Goal: Information Seeking & Learning: Check status

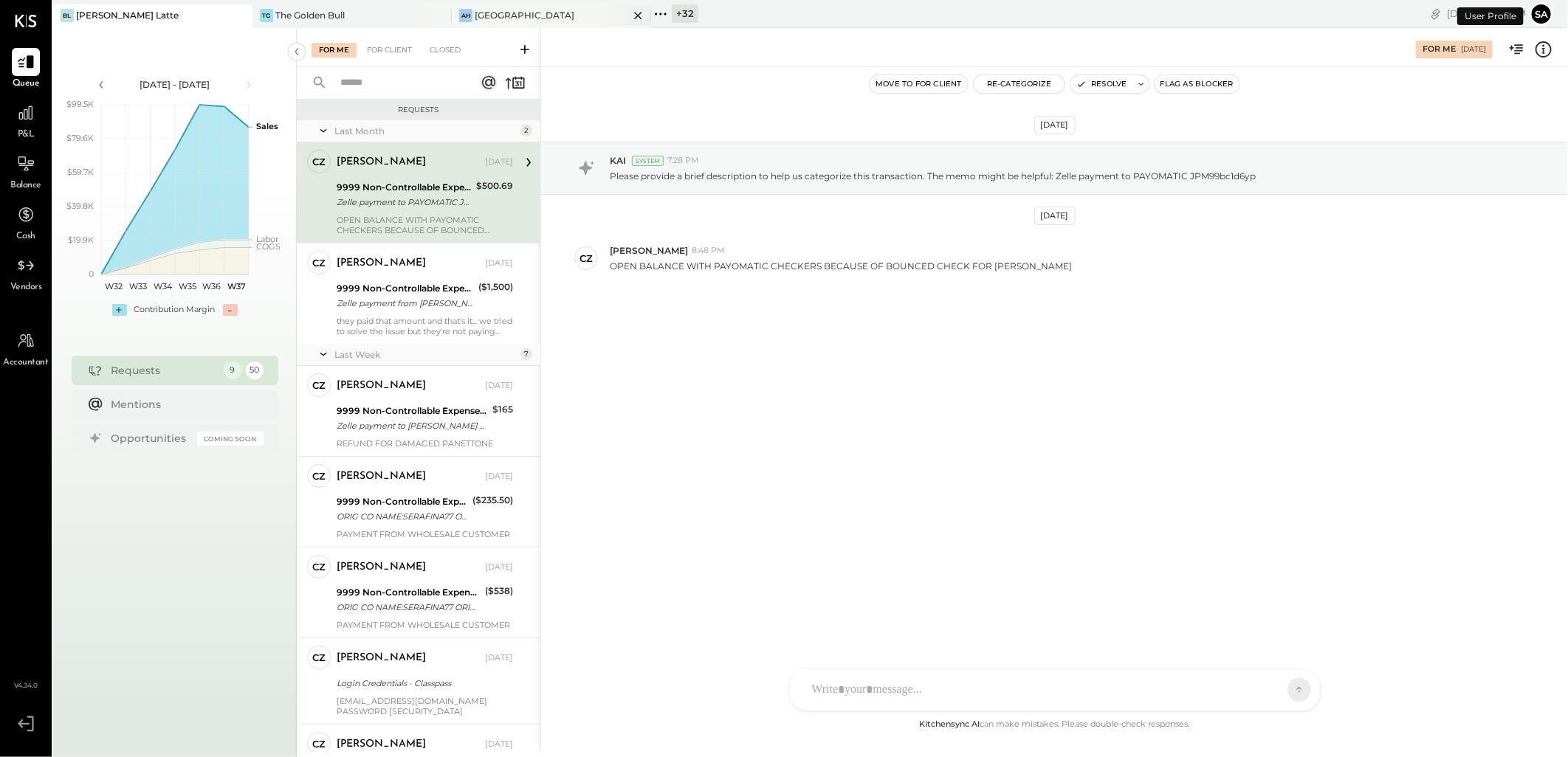
click at [510, 17] on div "[GEOGRAPHIC_DATA]" at bounding box center [524, 15] width 100 height 13
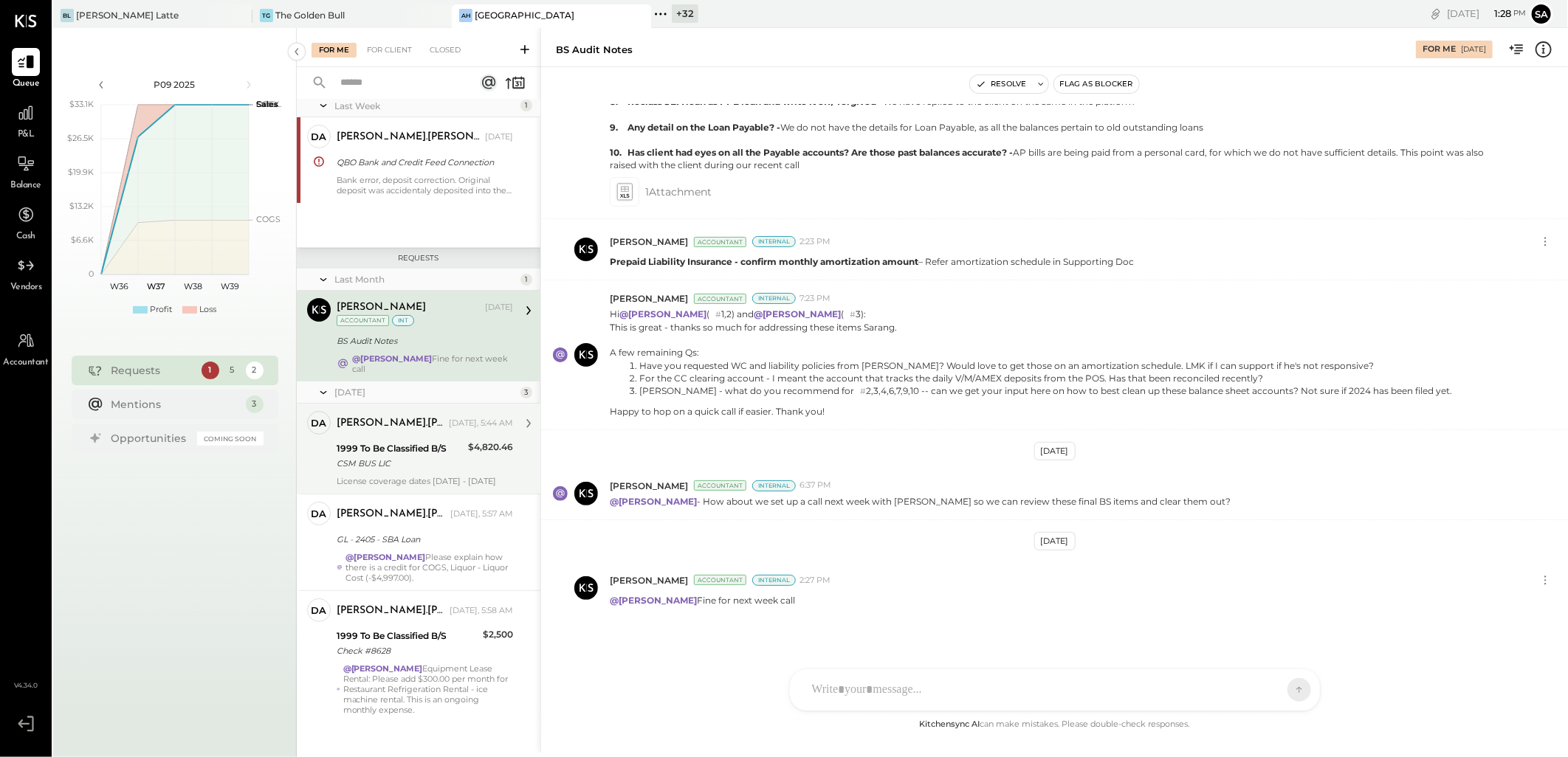
scroll to position [39, 0]
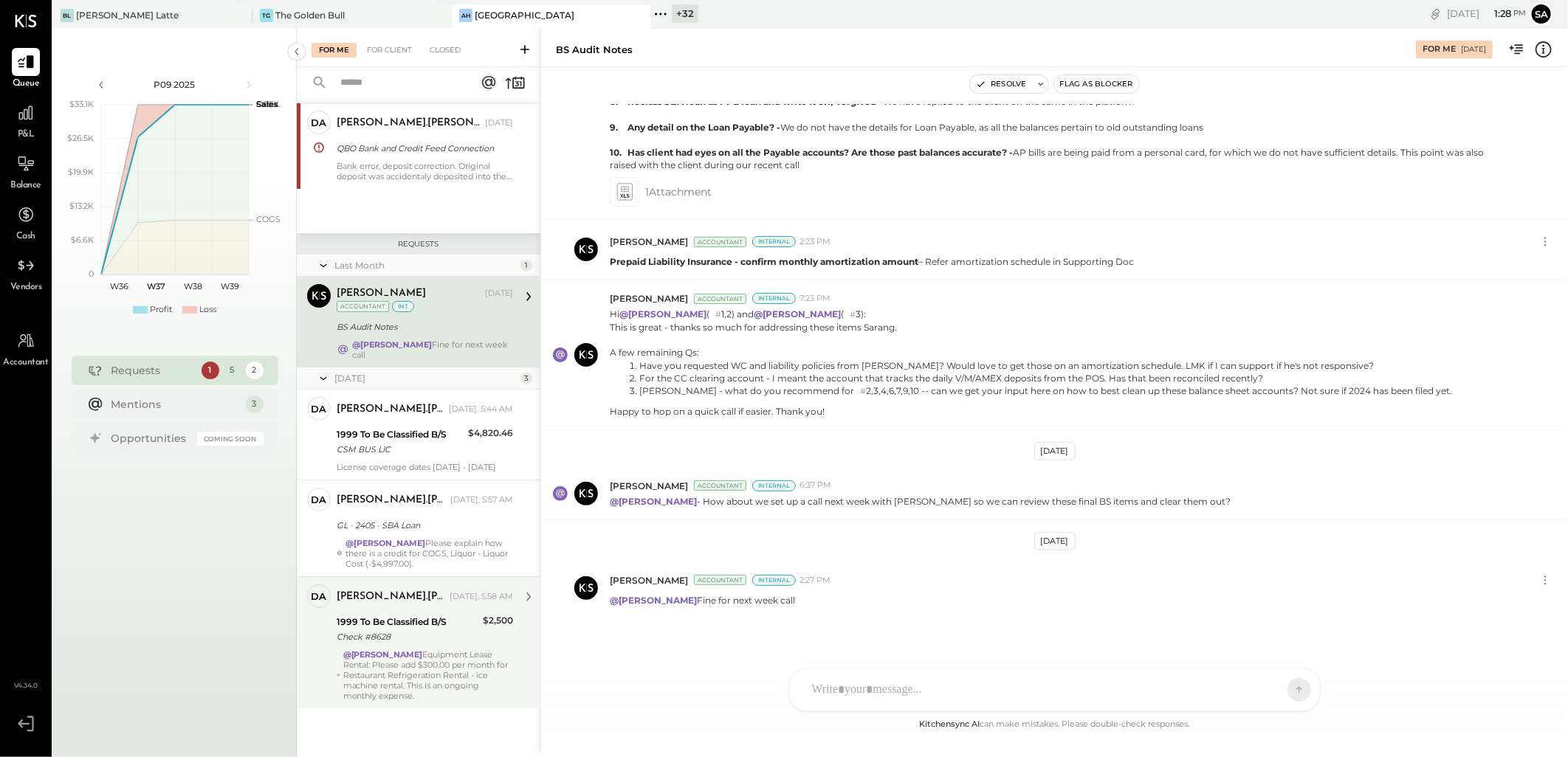
click at [392, 636] on div "Check #8628" at bounding box center [407, 636] width 141 height 14
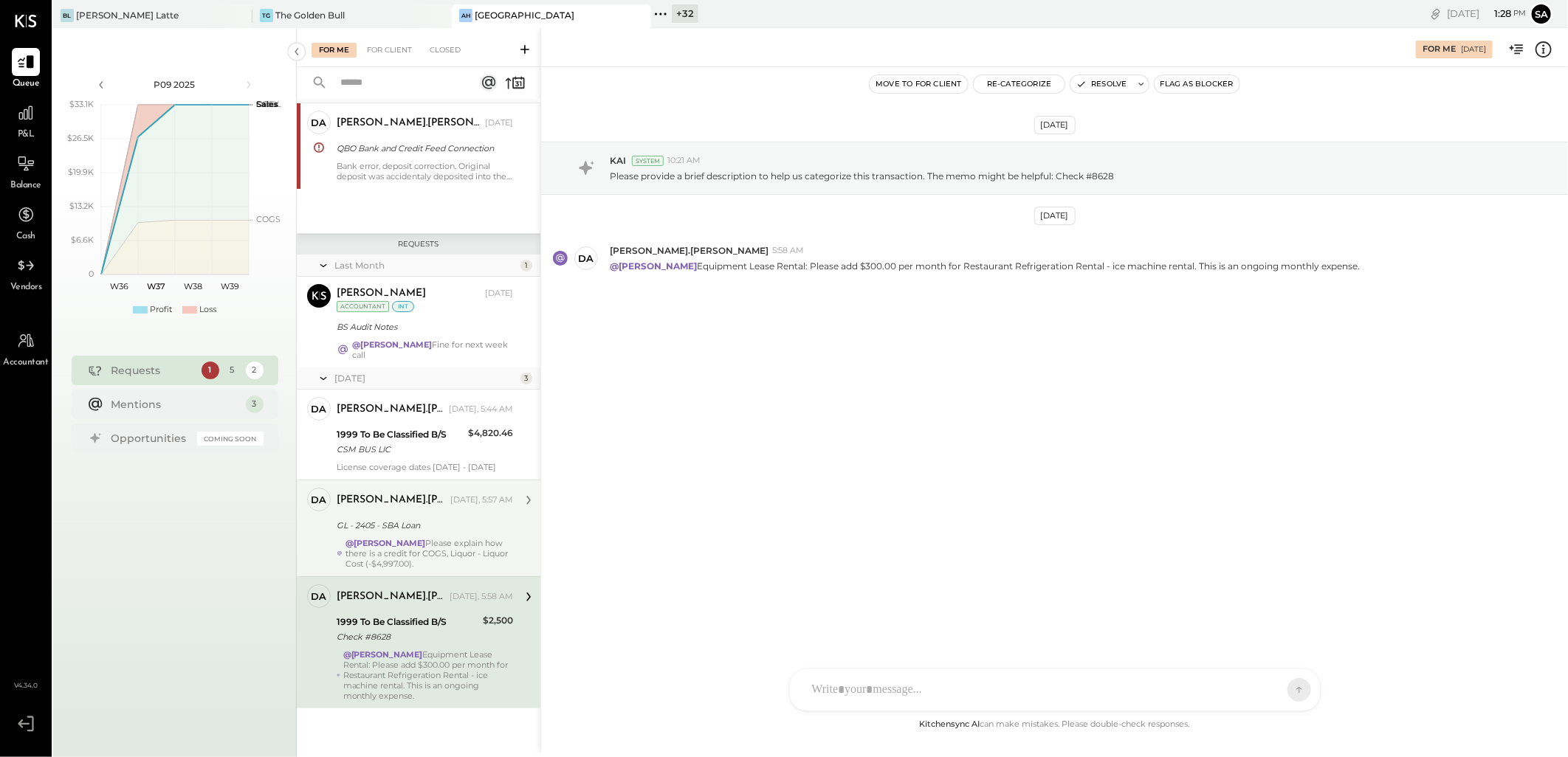
click at [447, 534] on div "[PERSON_NAME].[PERSON_NAME] [DATE], 5:57 AM GL - 2405 - SBA Loan @[PERSON_NAME]…" at bounding box center [424, 529] width 177 height 81
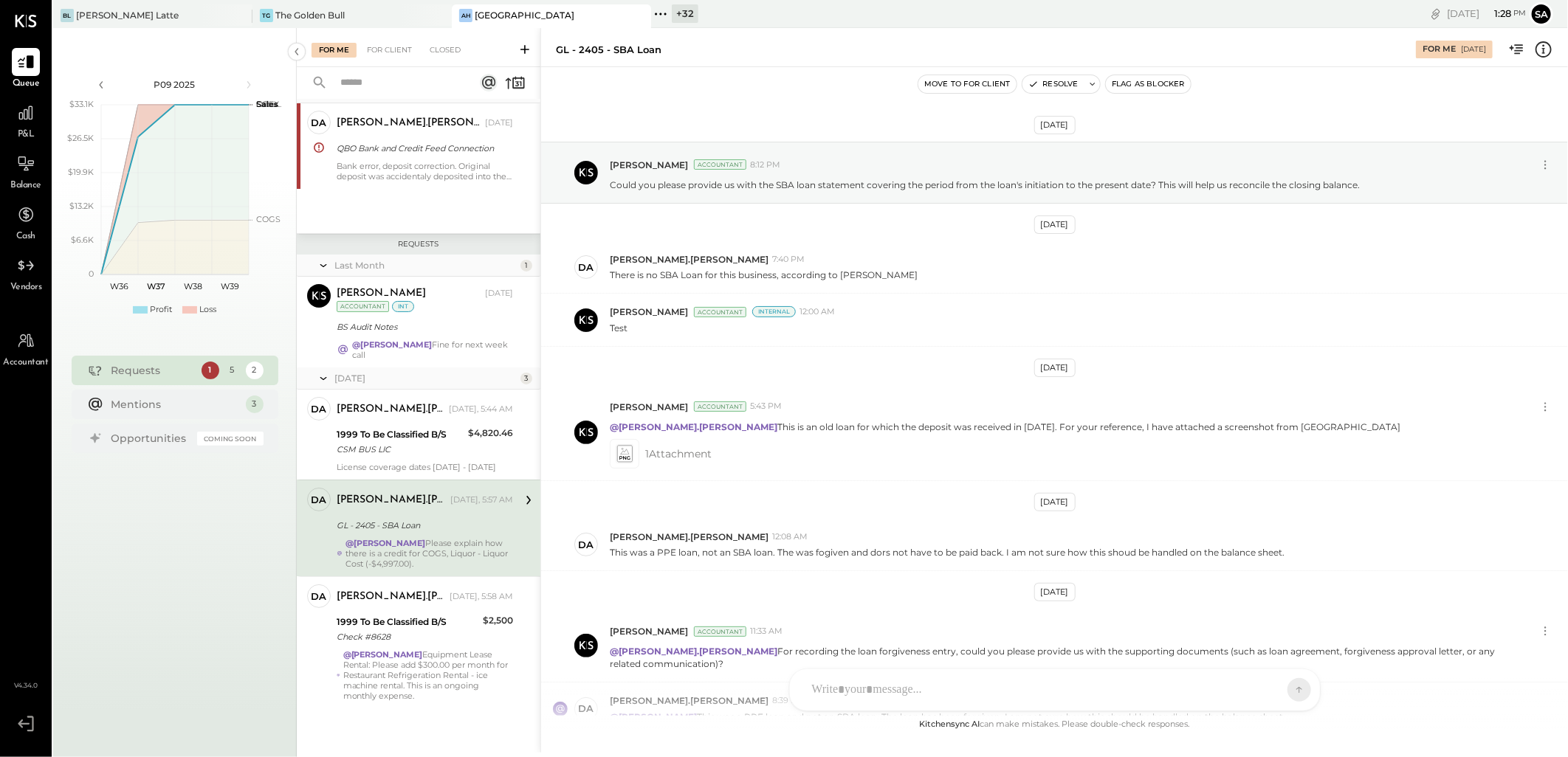
scroll to position [431, 0]
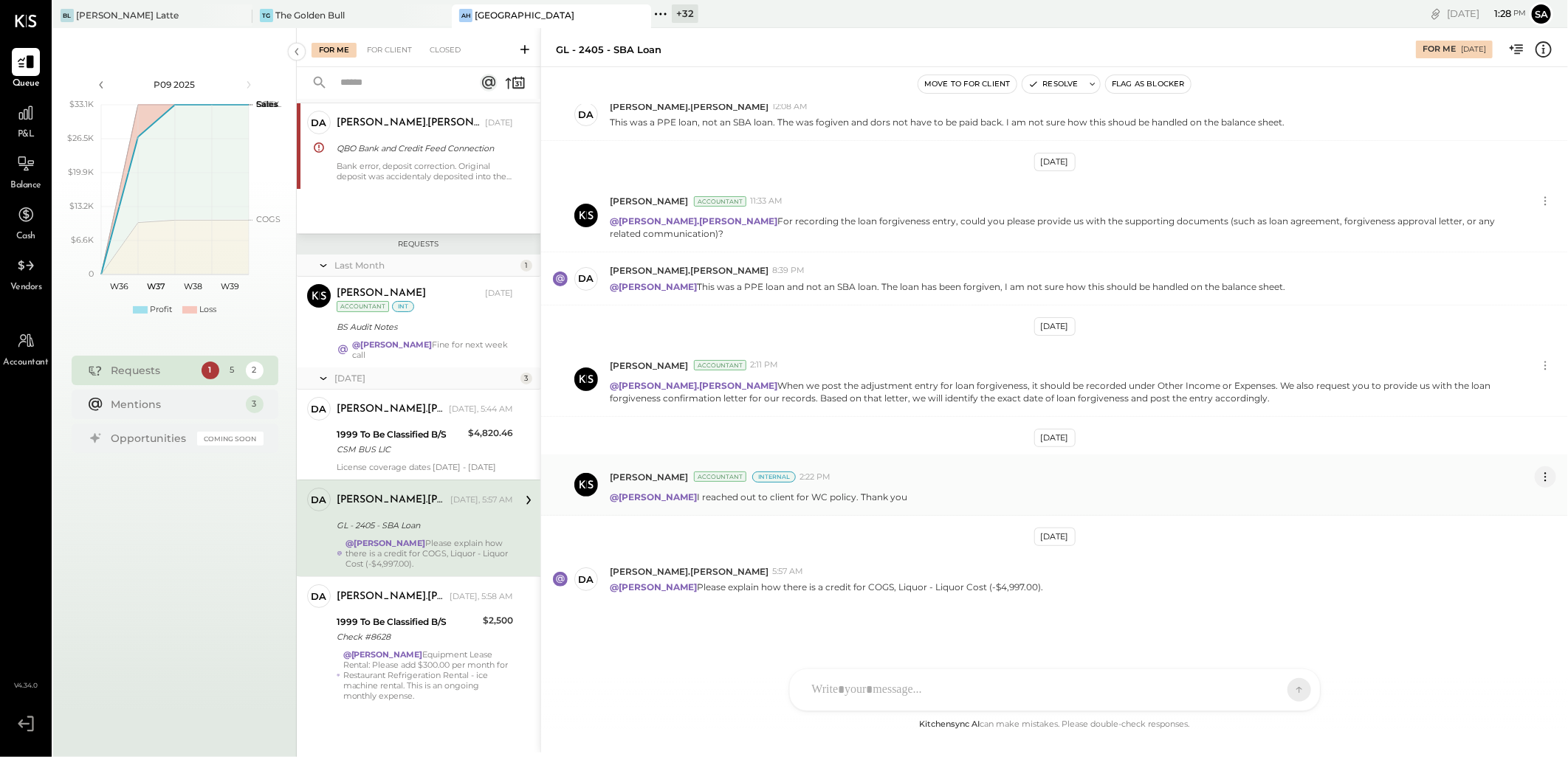
click at [1543, 473] on icon at bounding box center [1545, 477] width 15 height 15
click at [1519, 527] on button "Delete Message..." at bounding box center [1506, 526] width 100 height 24
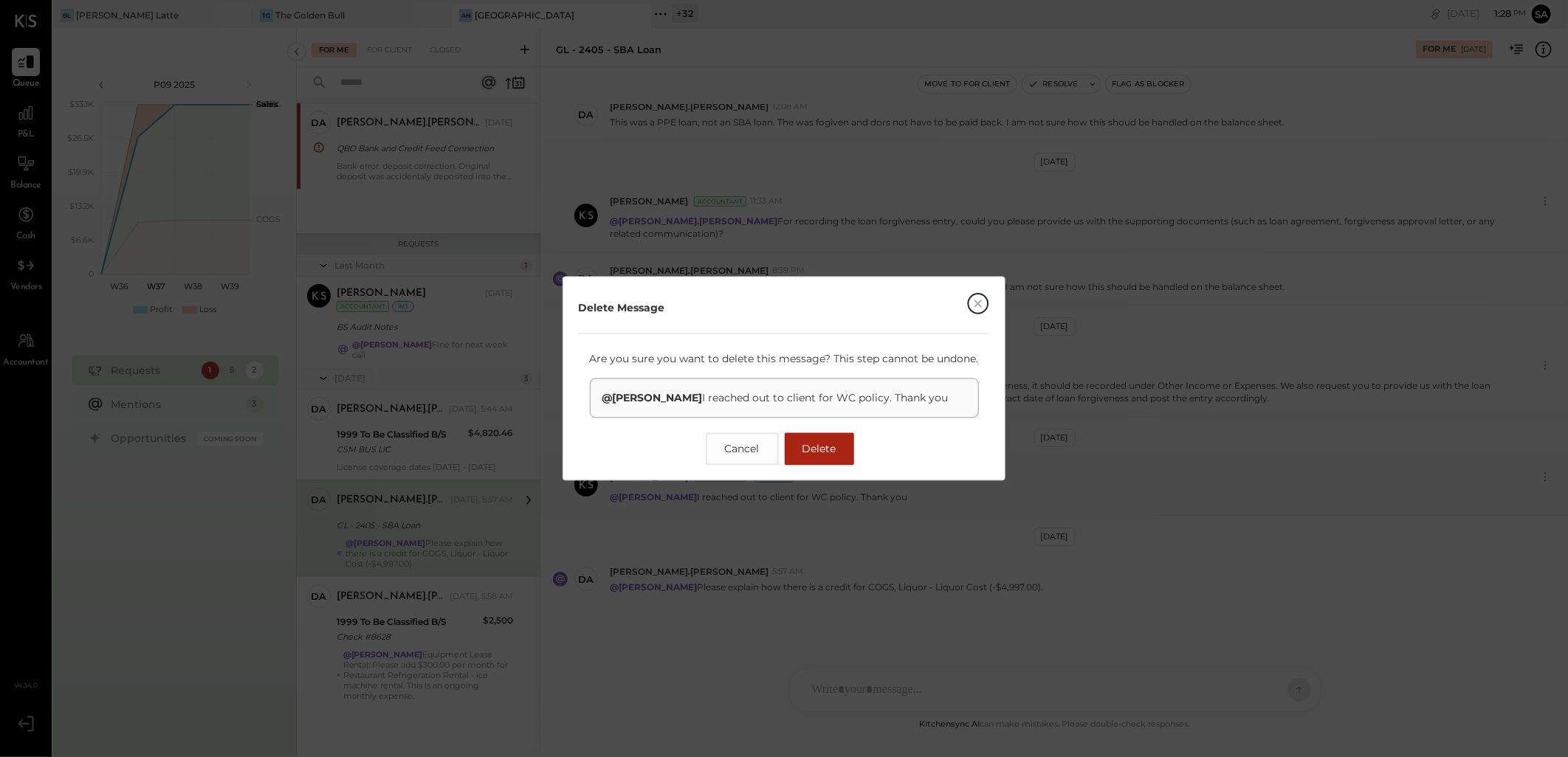
click at [830, 451] on span "Delete" at bounding box center [819, 449] width 34 height 14
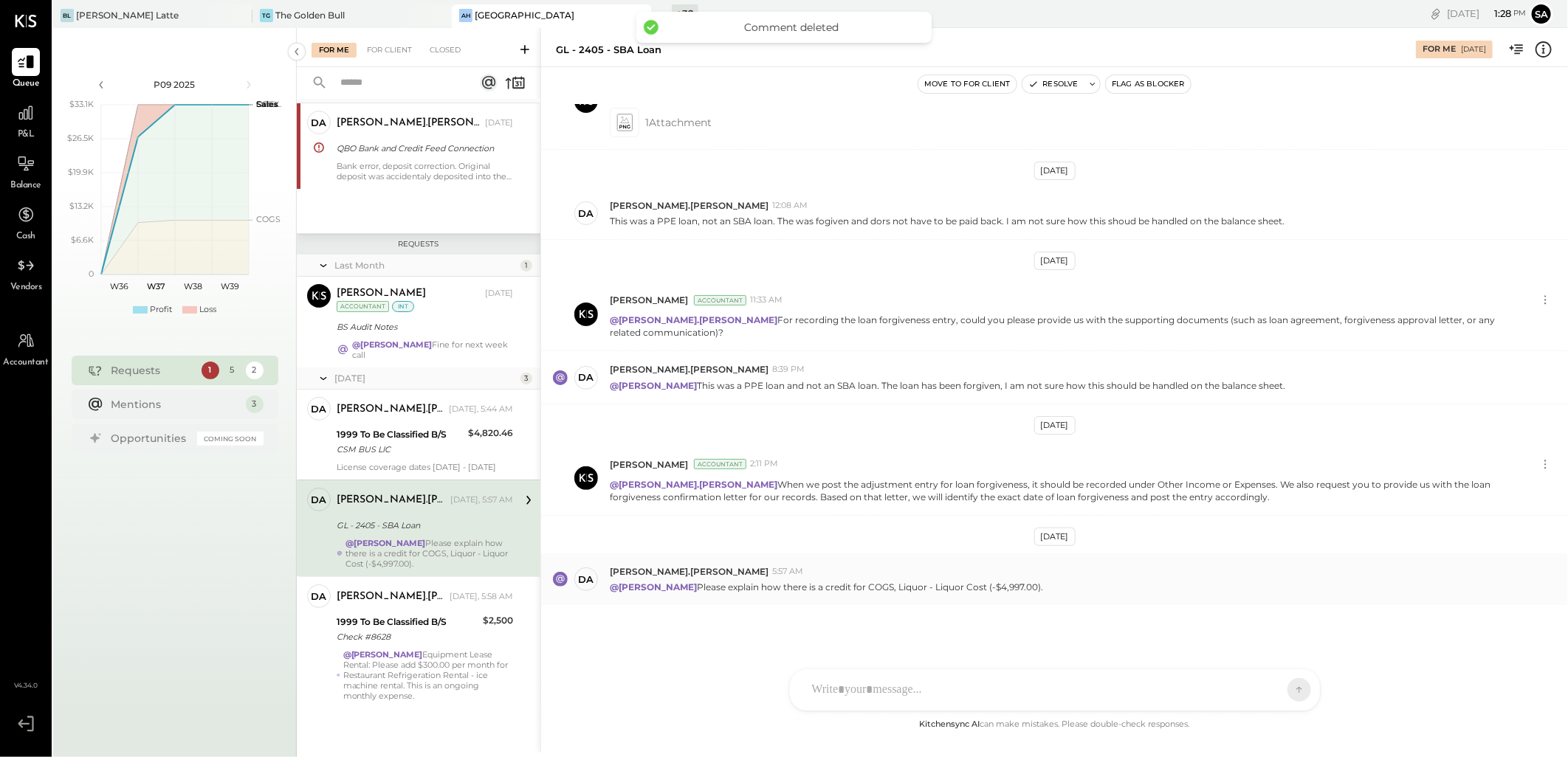
scroll to position [332, 0]
click at [407, 535] on div "[PERSON_NAME].[PERSON_NAME] [DATE], 5:57 AM GL - 2405 - SBA Loan @[PERSON_NAME]…" at bounding box center [424, 529] width 177 height 81
click at [1064, 690] on div at bounding box center [1054, 690] width 530 height 42
click at [869, 638] on div at bounding box center [1054, 627] width 500 height 59
click at [630, 644] on div "[DATE] [PERSON_NAME] Accountant 8:12 PM Could you please provide us with the SB…" at bounding box center [1054, 410] width 1026 height 612
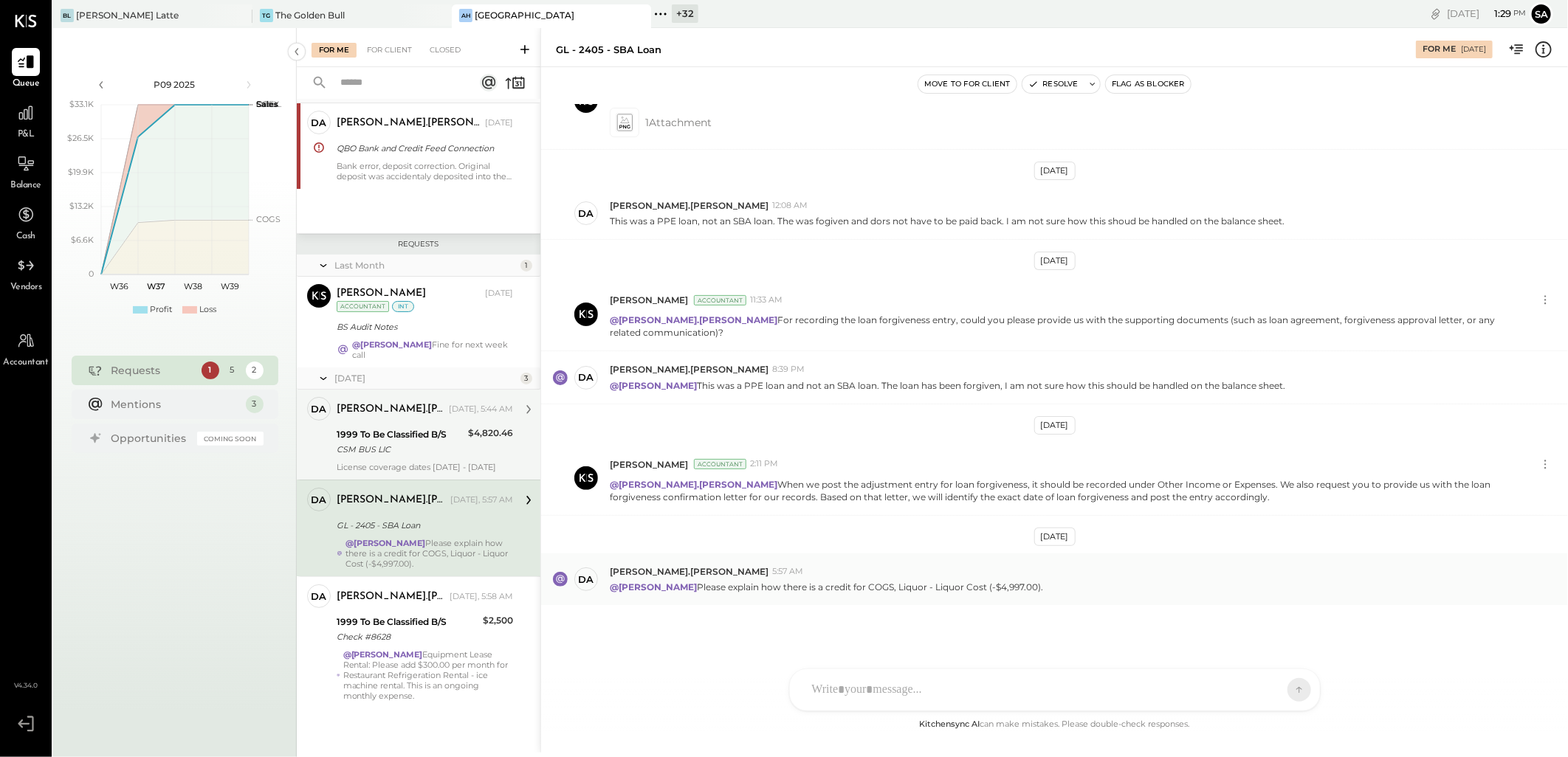
click at [419, 449] on div "CSM BUS LIC" at bounding box center [399, 449] width 127 height 14
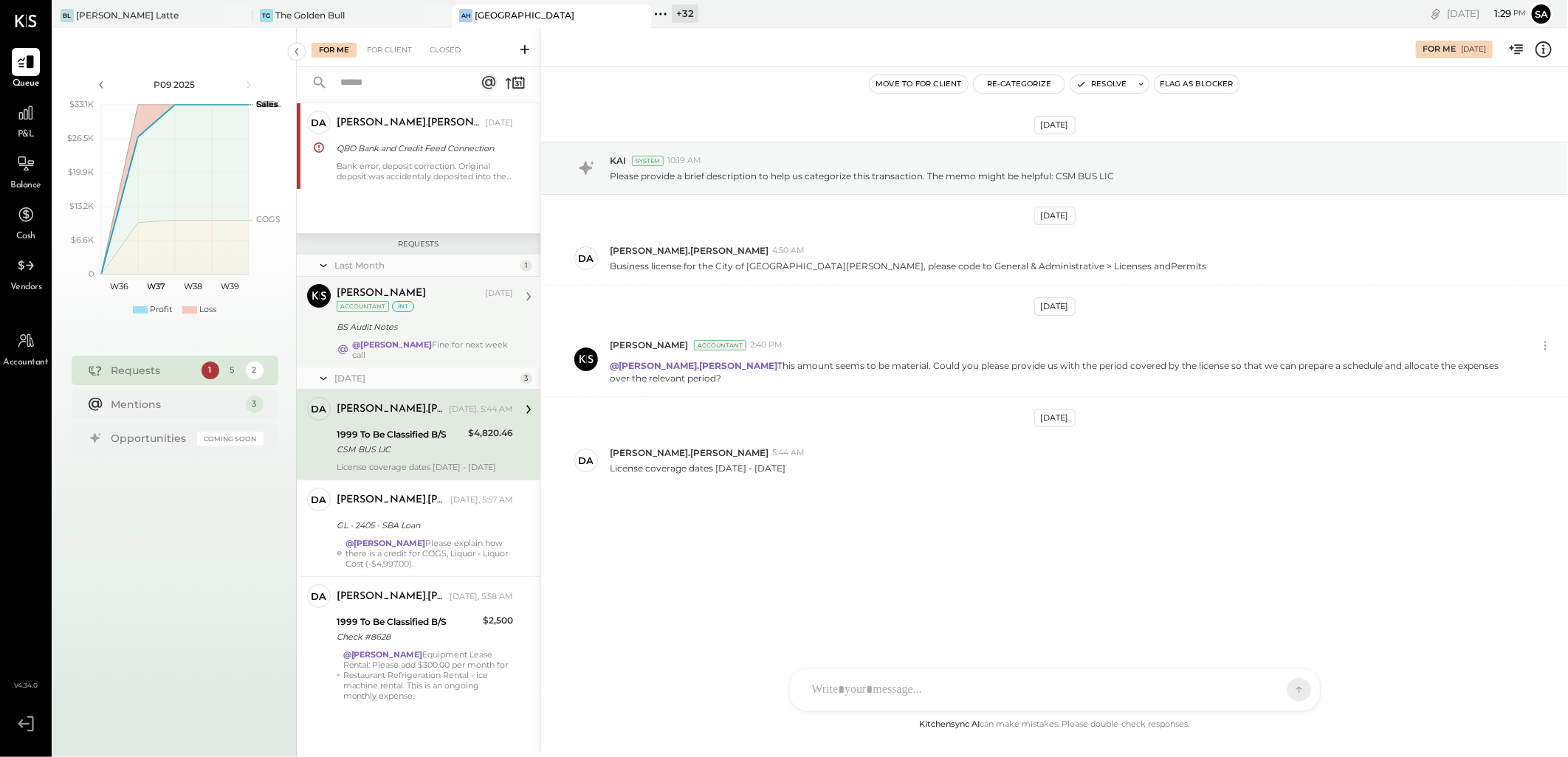
click at [409, 329] on div "BS Audit Notes" at bounding box center [422, 327] width 172 height 14
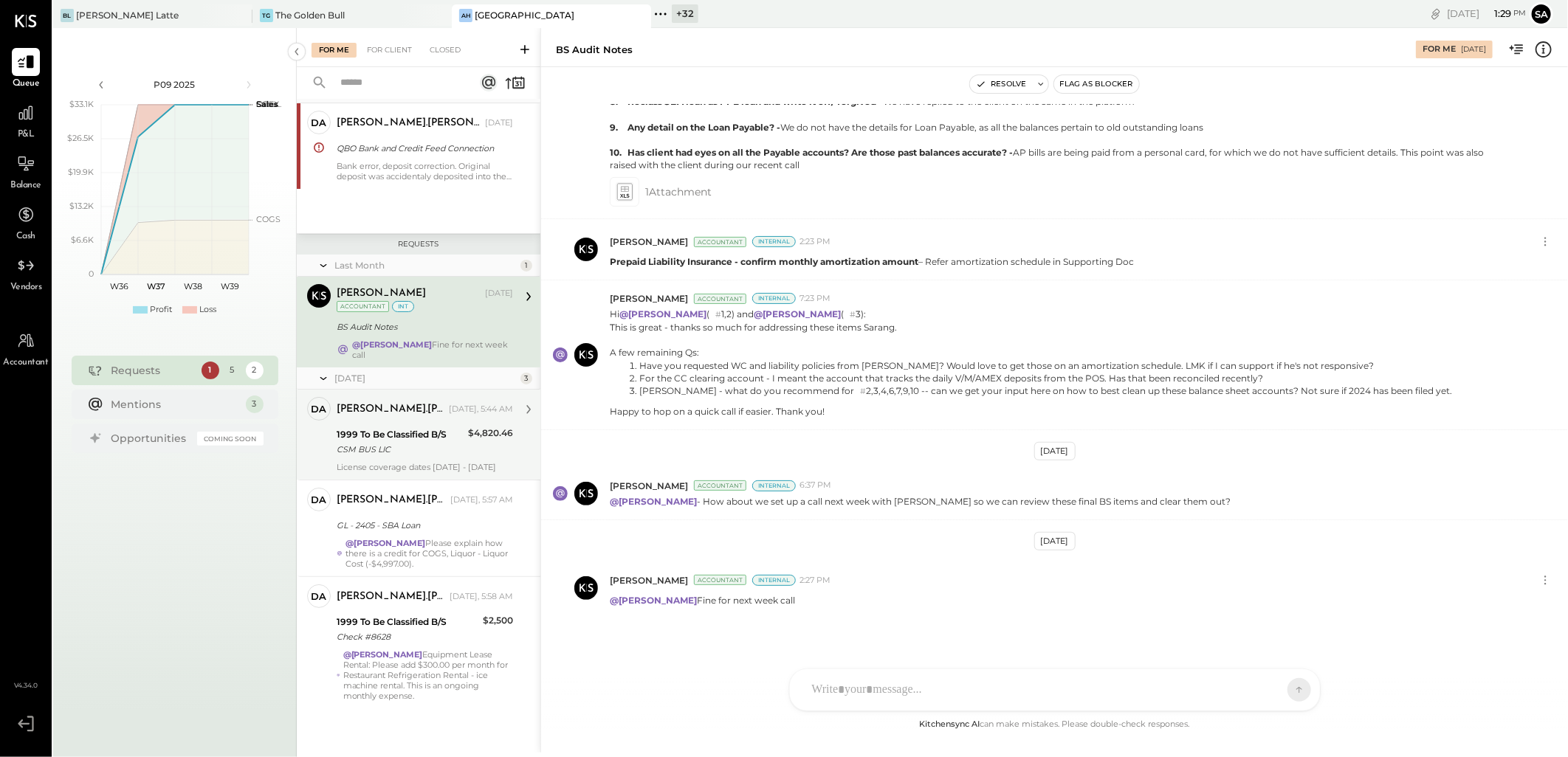
click at [393, 434] on div "1999 To Be Classified B/S" at bounding box center [399, 434] width 127 height 14
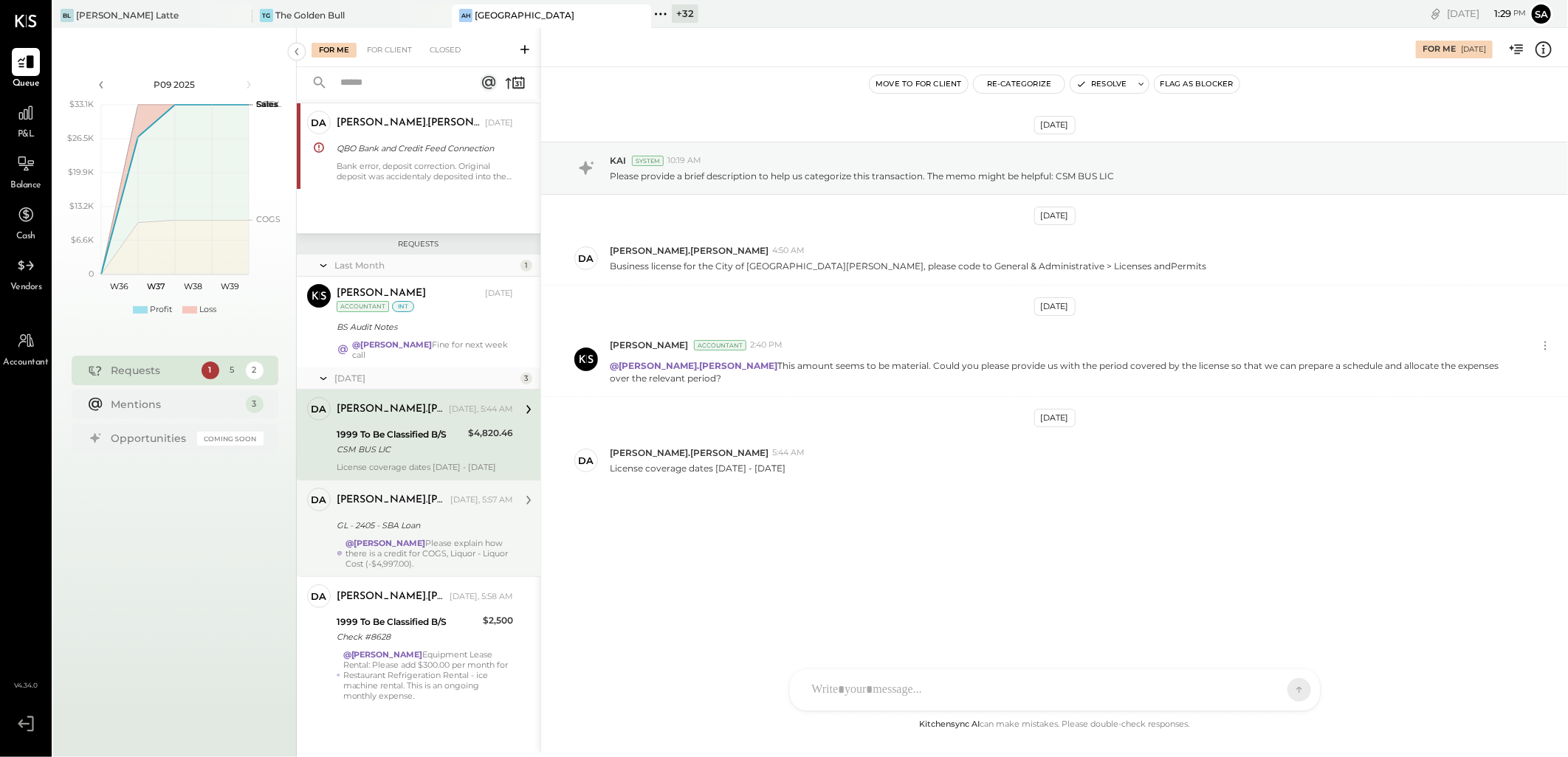
click at [403, 528] on div "GL - 2405 - SBA Loan" at bounding box center [422, 525] width 172 height 14
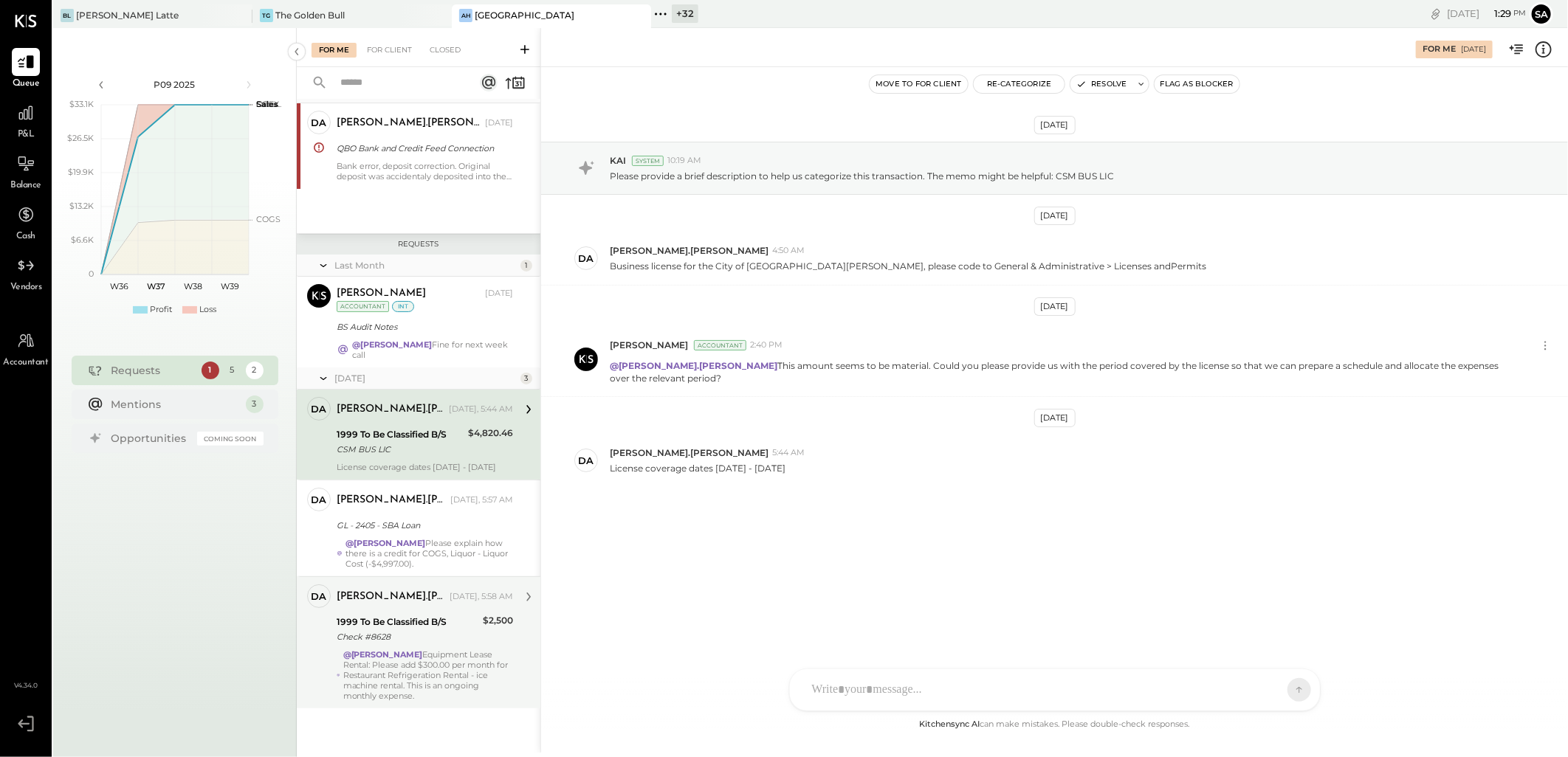
scroll to position [332, 0]
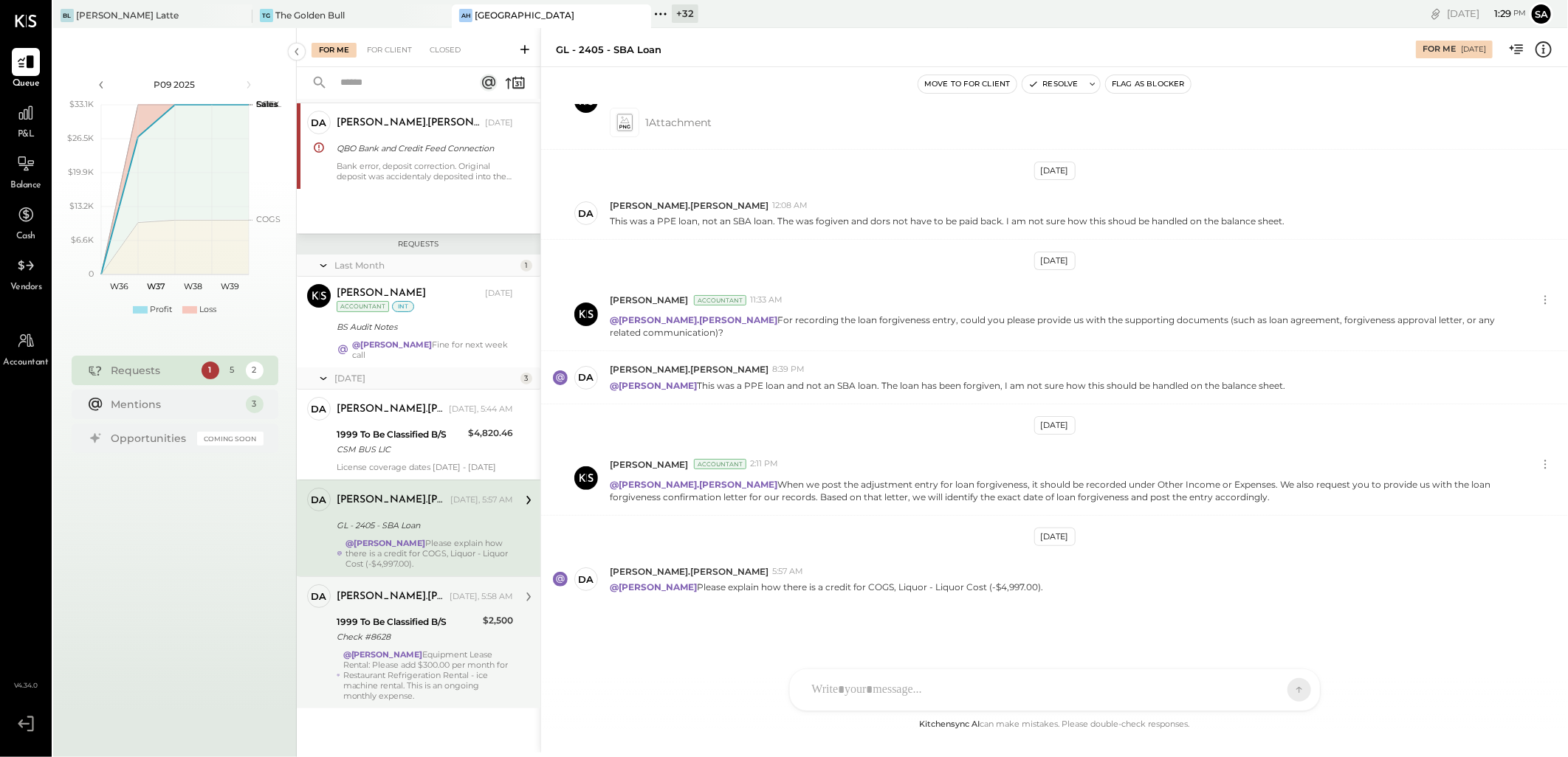
click at [430, 675] on div "@[PERSON_NAME] Equipment Lease Rental: Please add $300.00 per month for Restaur…" at bounding box center [428, 675] width 170 height 52
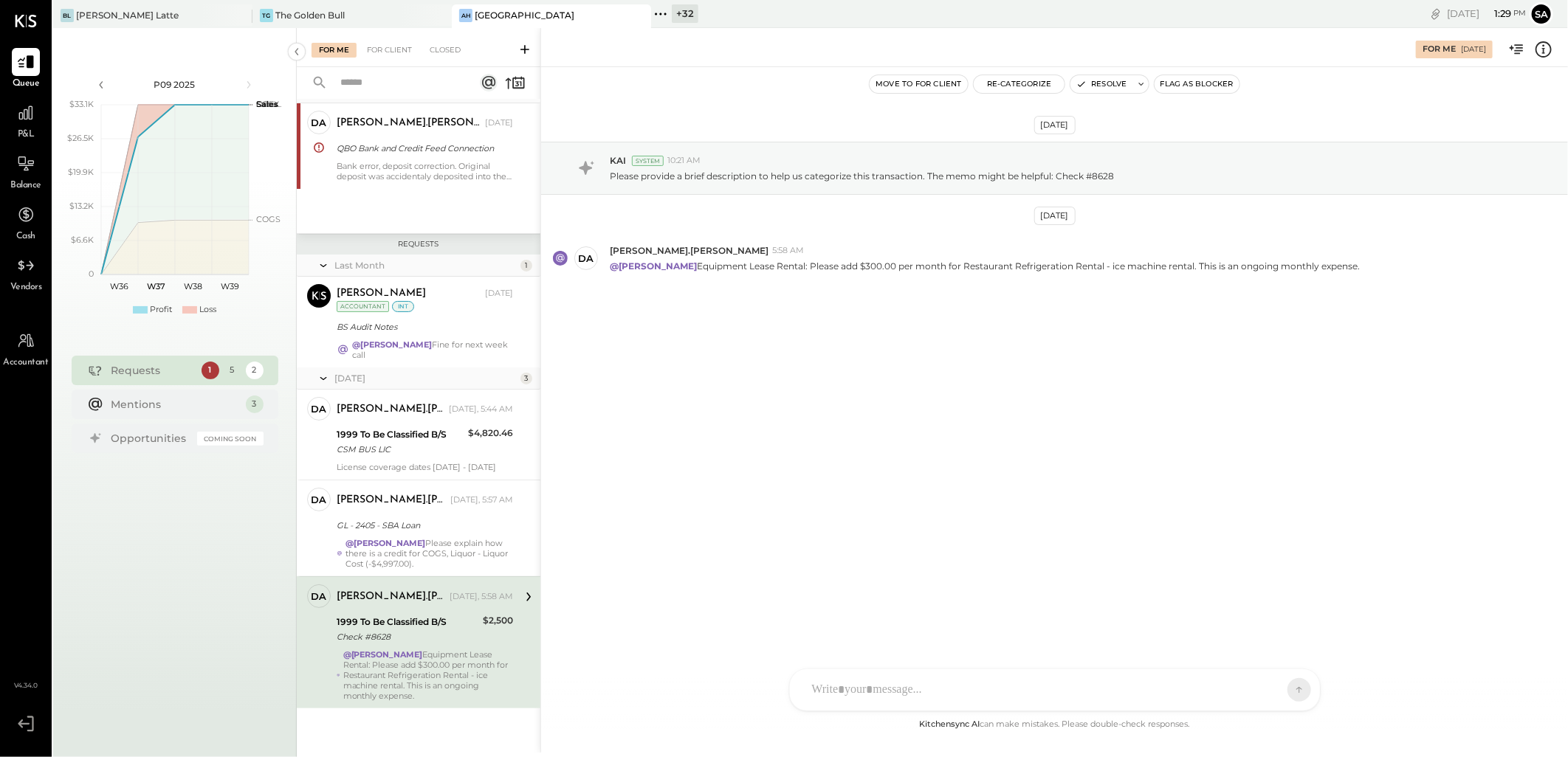
click at [674, 12] on div "+ 32" at bounding box center [685, 14] width 26 height 18
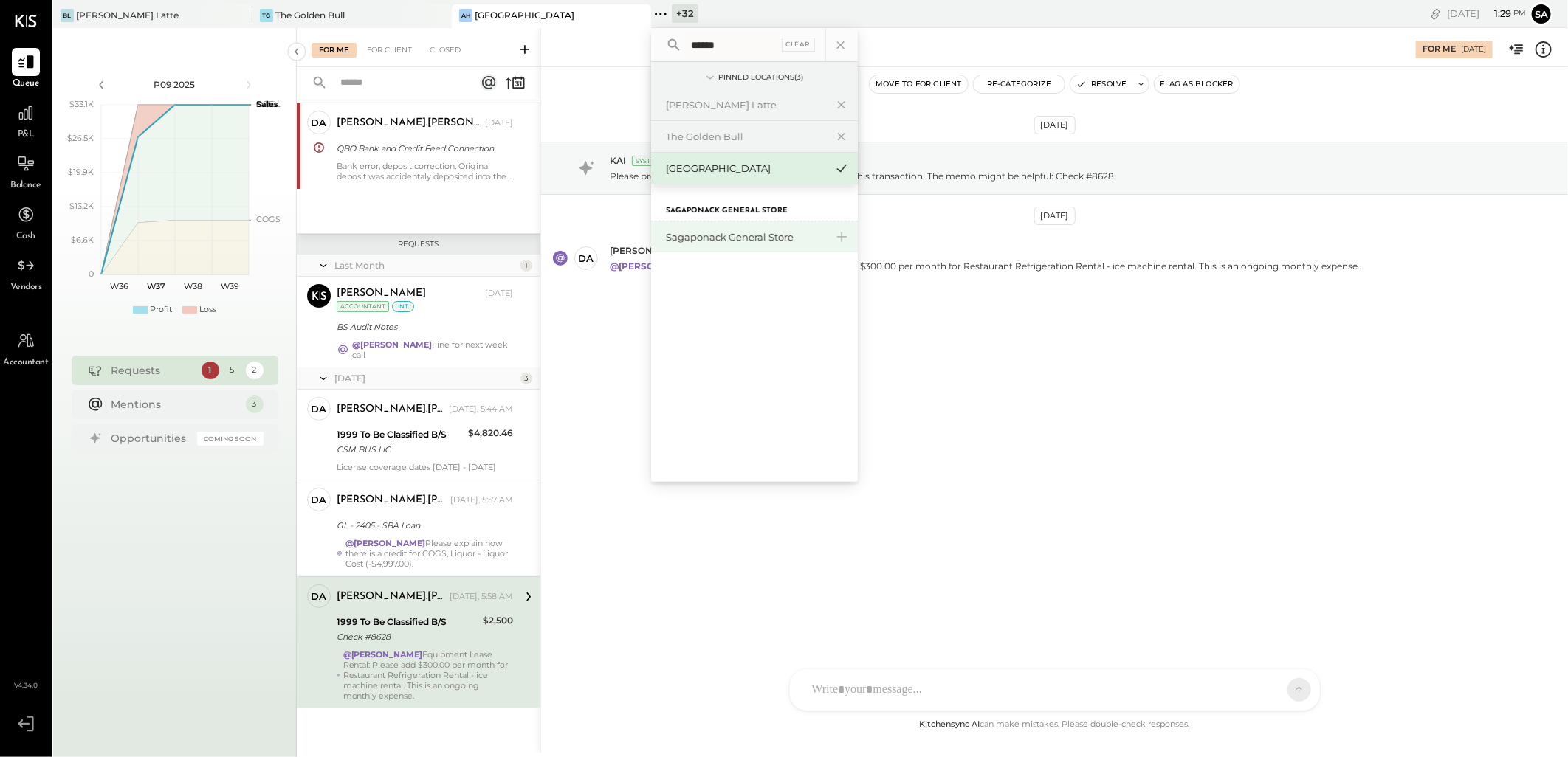
type input "******"
click at [713, 234] on div "Sagaponack General Store" at bounding box center [745, 237] width 160 height 14
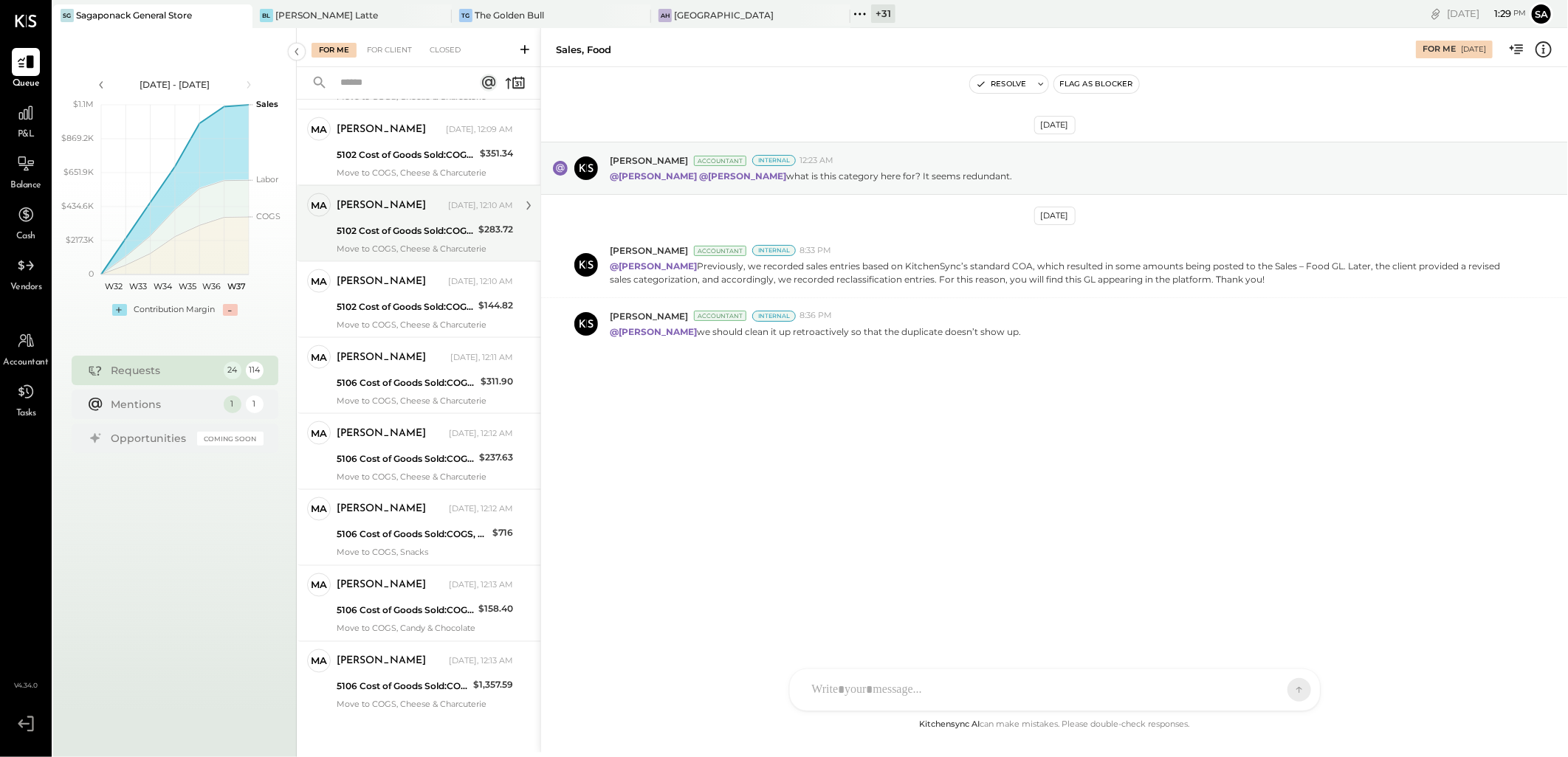
scroll to position [1378, 0]
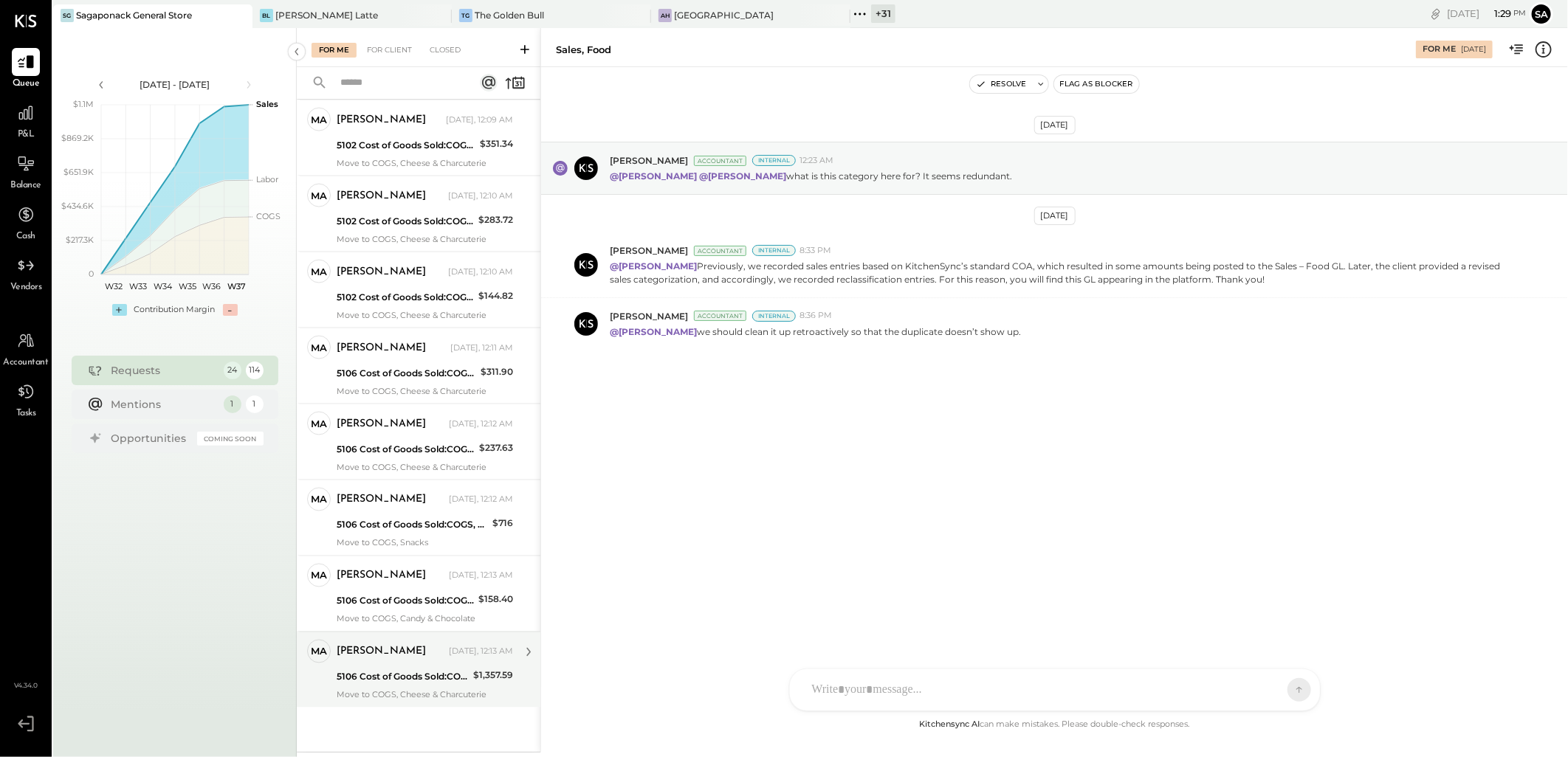
click at [382, 675] on div "5106 Cost of Goods Sold:COGS, Retail & Market:COGS, Refrigerated Food" at bounding box center [402, 677] width 132 height 14
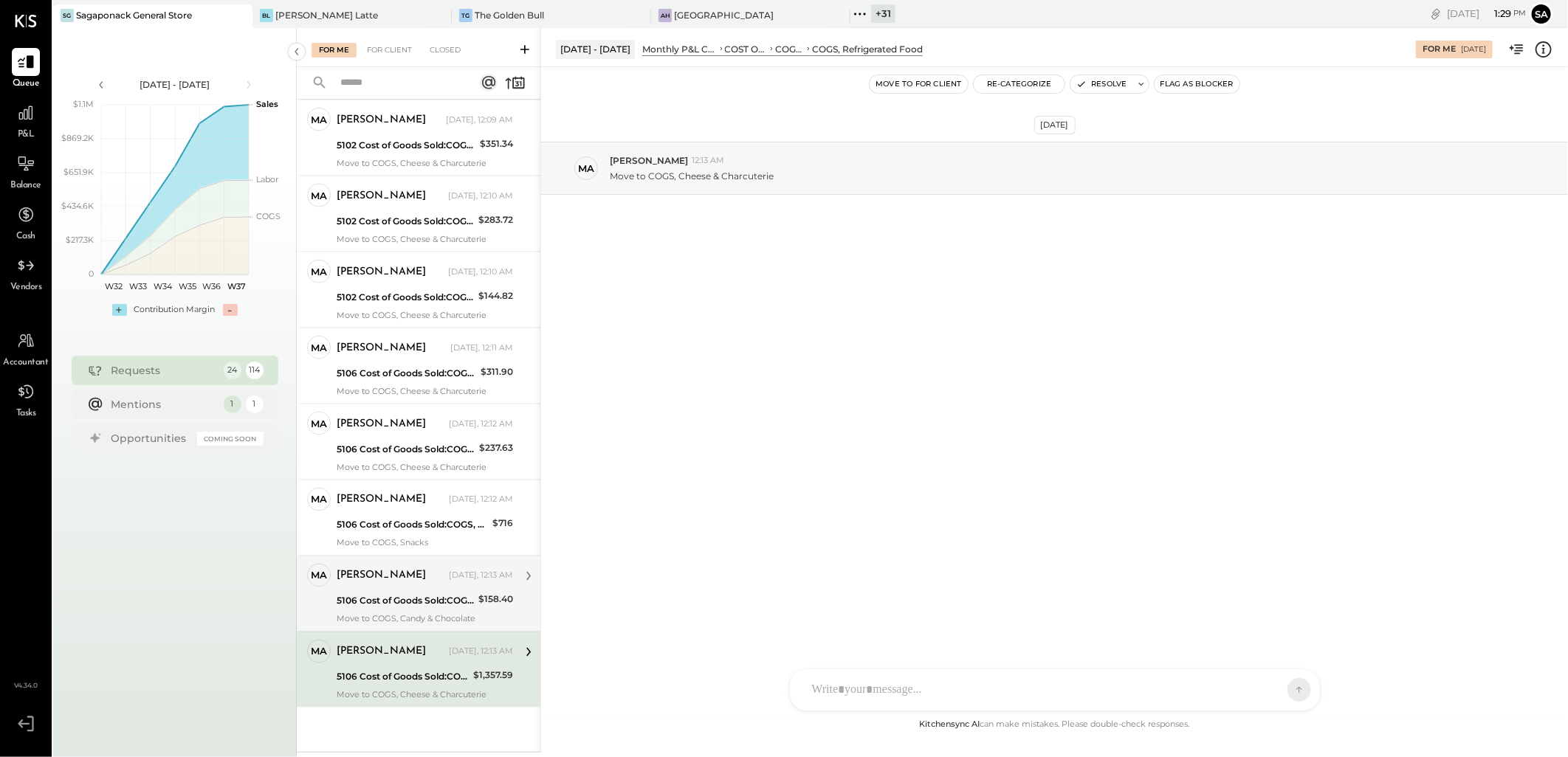
click at [349, 590] on div "[PERSON_NAME] [DATE], 12:13 AM 5106 Cost of Goods Sold:COGS, Retail & Market:CO…" at bounding box center [424, 594] width 177 height 61
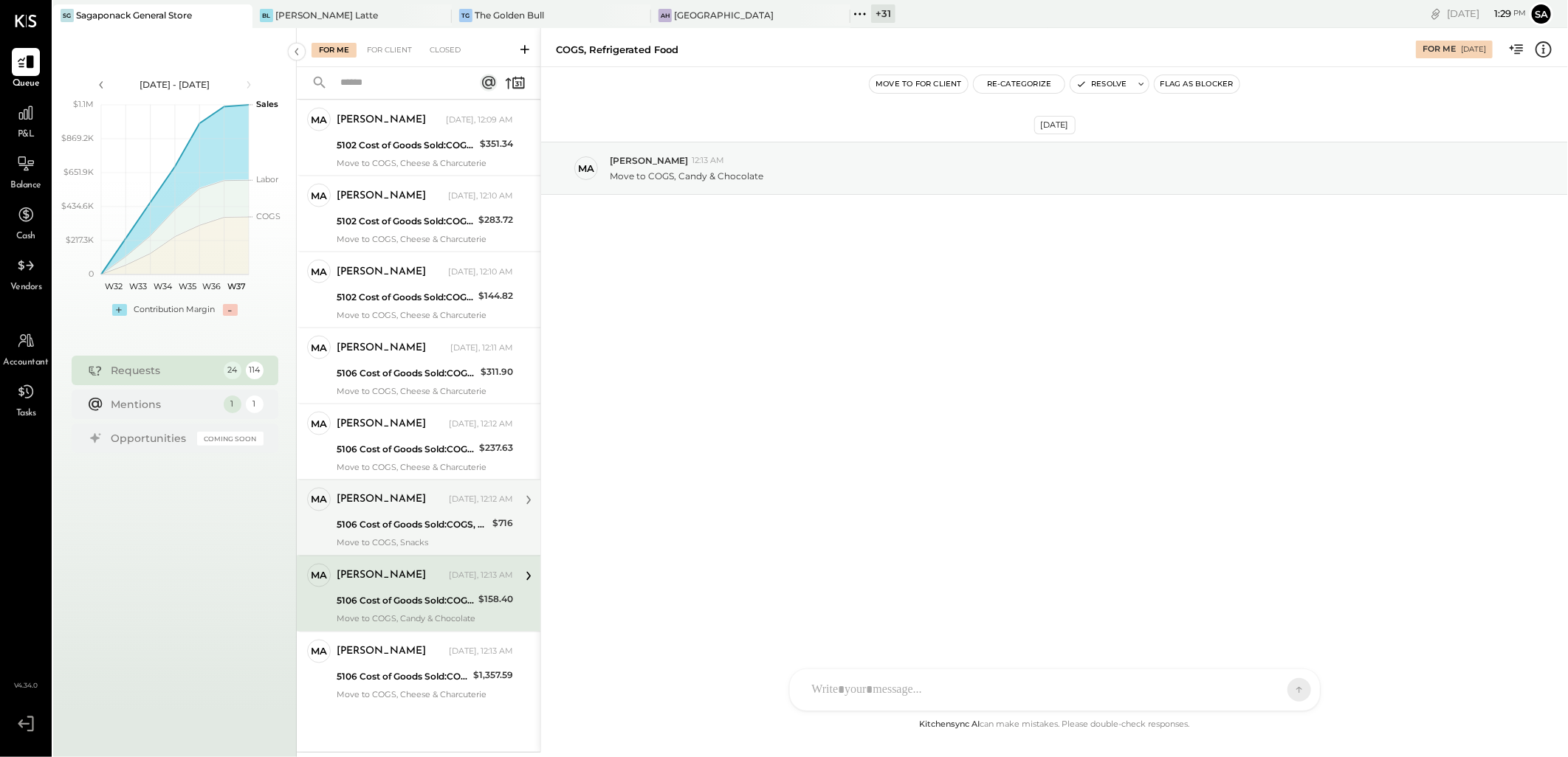
click at [362, 514] on div "[PERSON_NAME] [DATE], 12:12 AM 5106 Cost of Goods Sold:COGS, Retail & Market:CO…" at bounding box center [424, 518] width 177 height 61
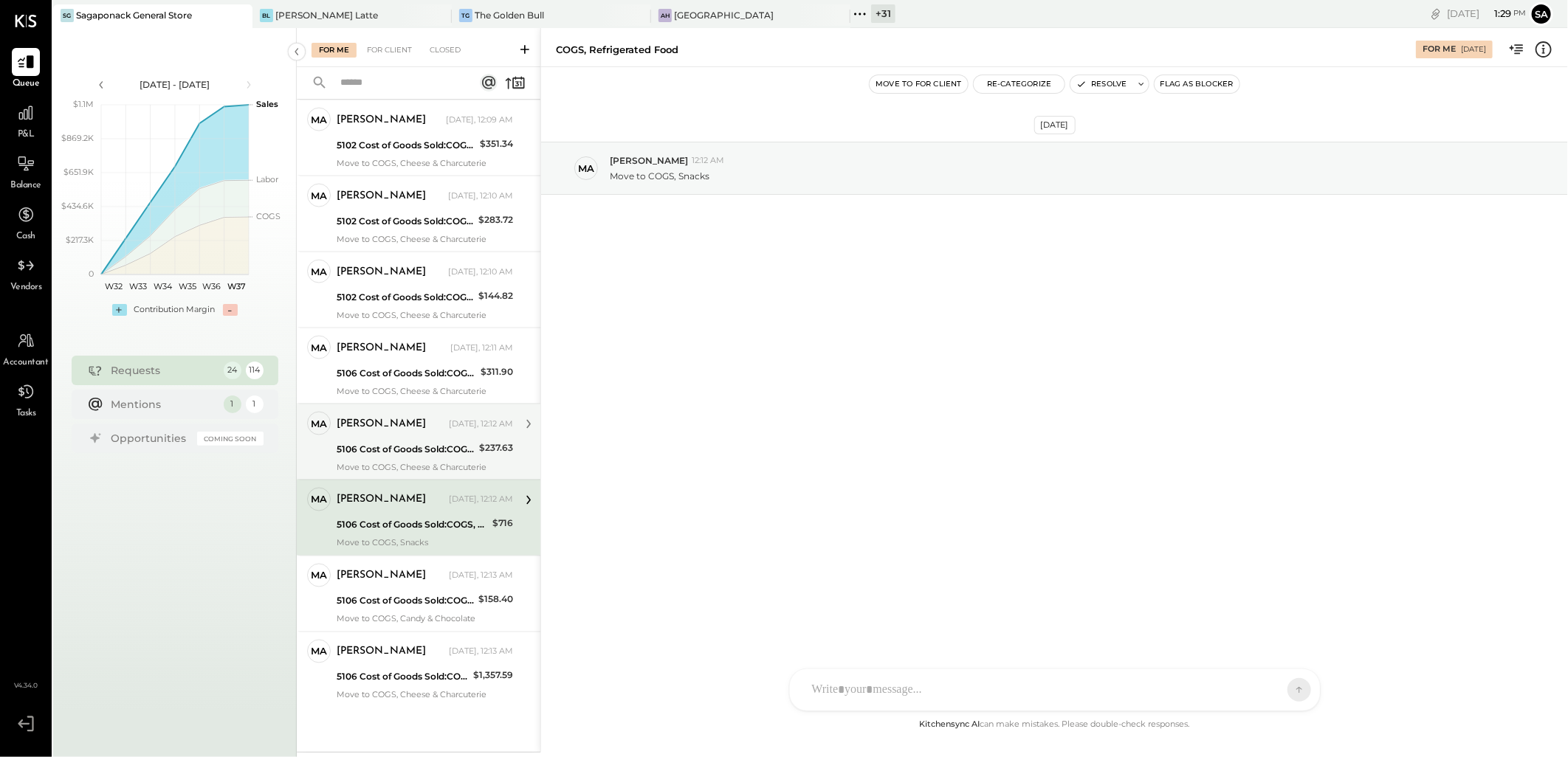
click at [374, 454] on div "5106 Cost of Goods Sold:COGS, Retail & Market:COGS, Refrigerated Food" at bounding box center [405, 449] width 138 height 14
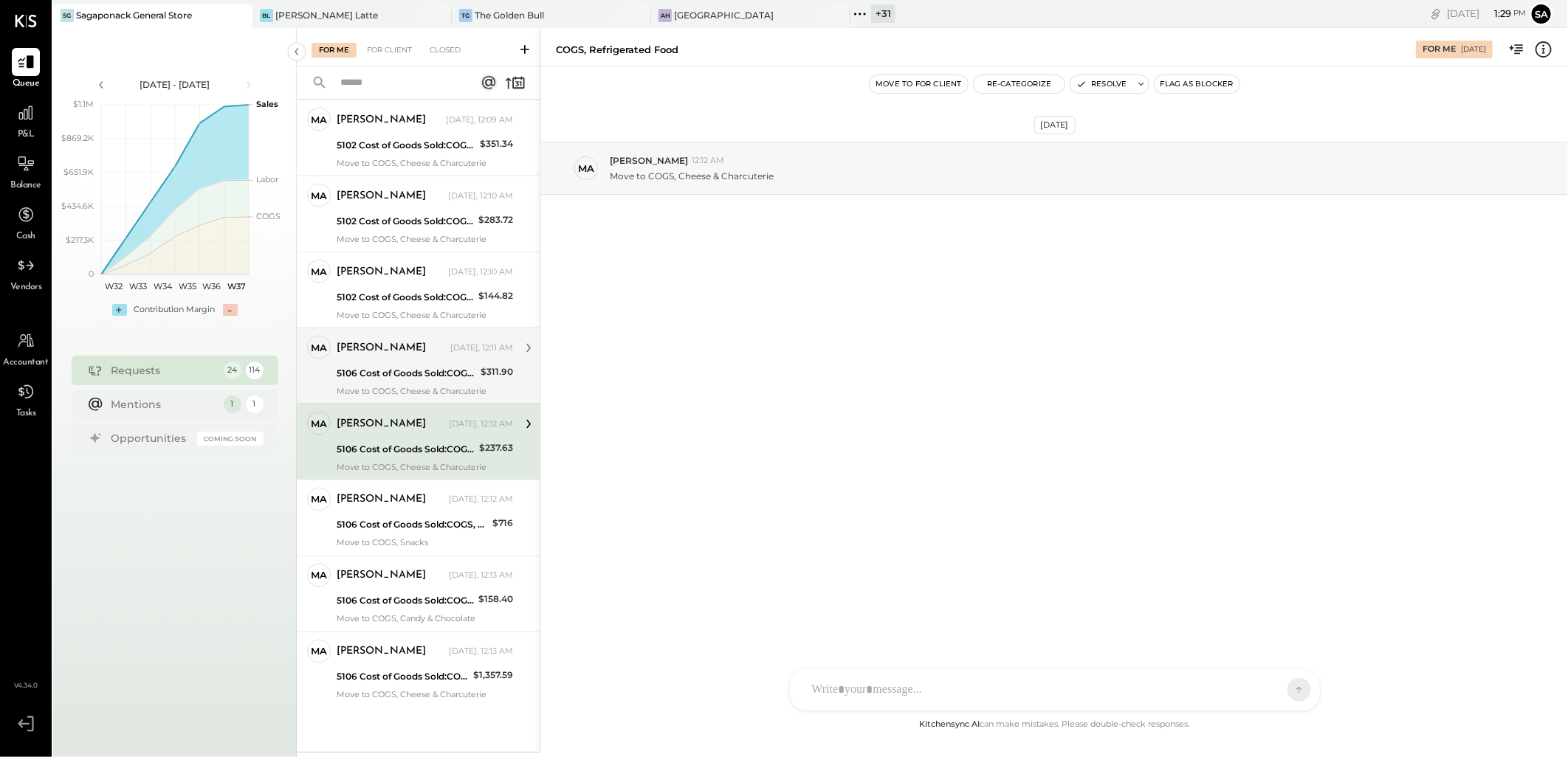
click at [376, 384] on div "[PERSON_NAME] [DATE], 12:11 AM 5106 Cost of Goods Sold:COGS, Retail & Market:CO…" at bounding box center [424, 366] width 177 height 61
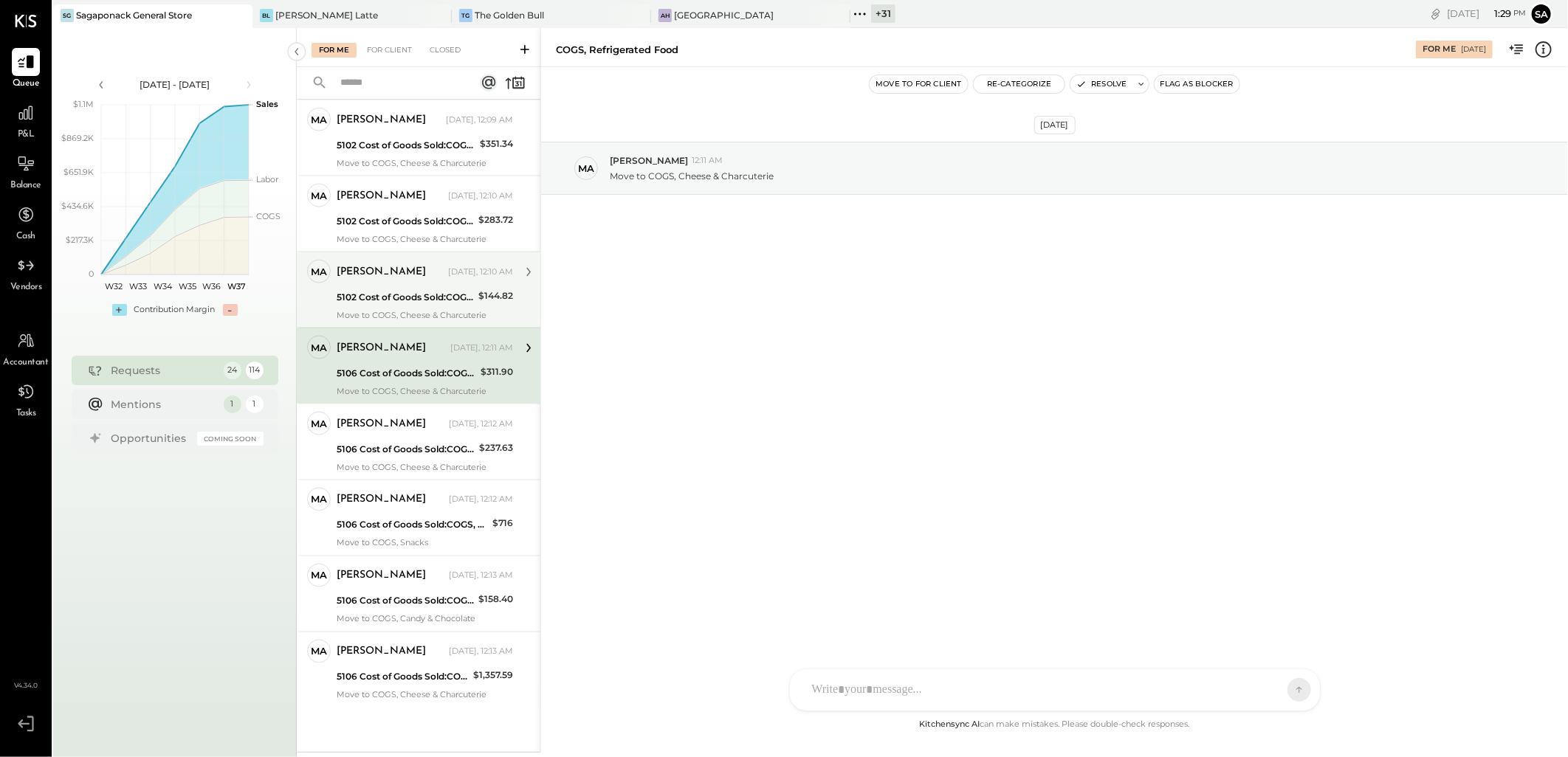
click at [375, 293] on div "5102 Cost of Goods Sold:COGS, Retail & Market:COGS, Cheese & Charcuterie" at bounding box center [405, 297] width 137 height 14
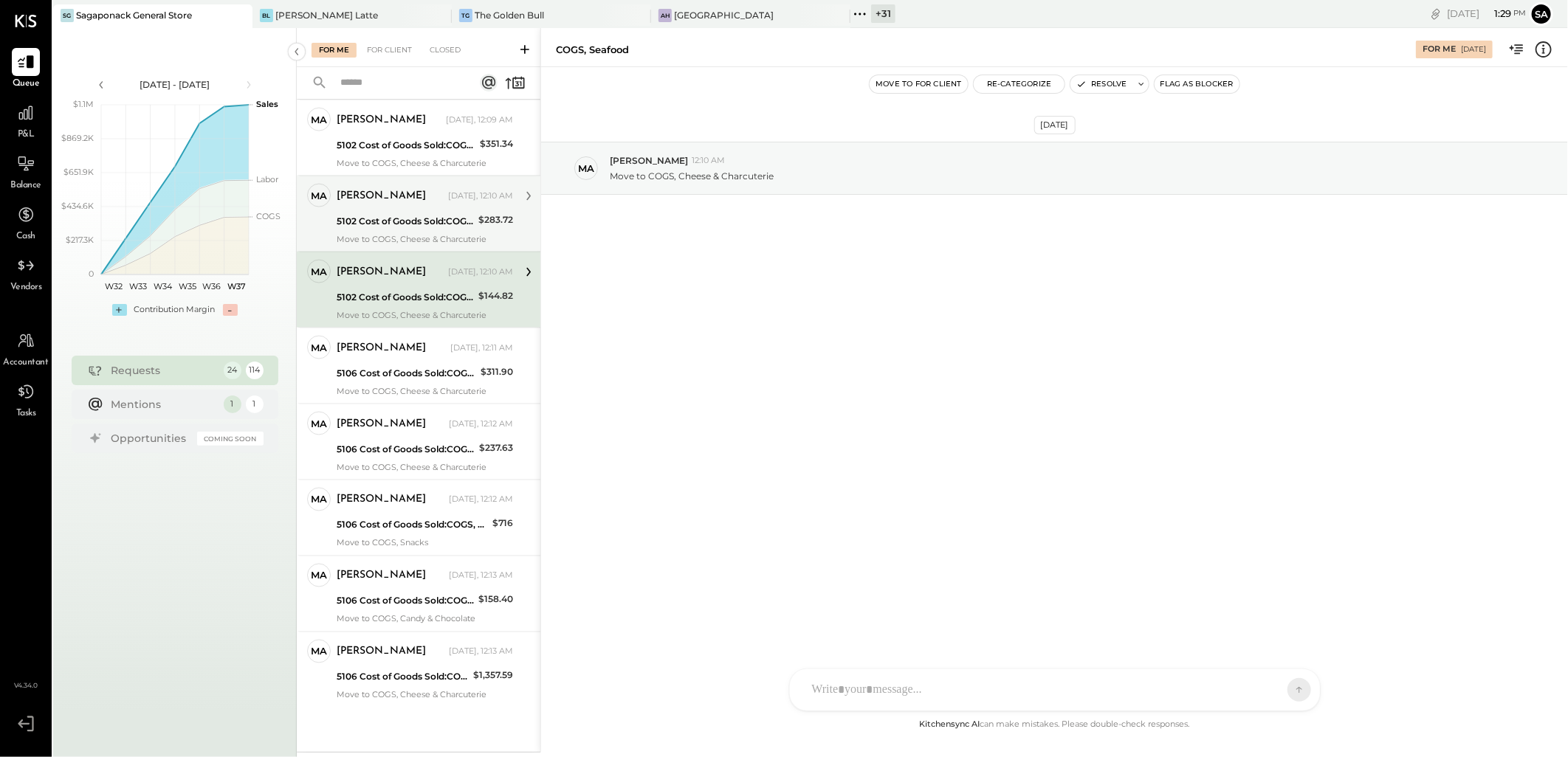
click at [380, 239] on div "Move to COGS, Cheese & Charcuterie" at bounding box center [424, 239] width 177 height 10
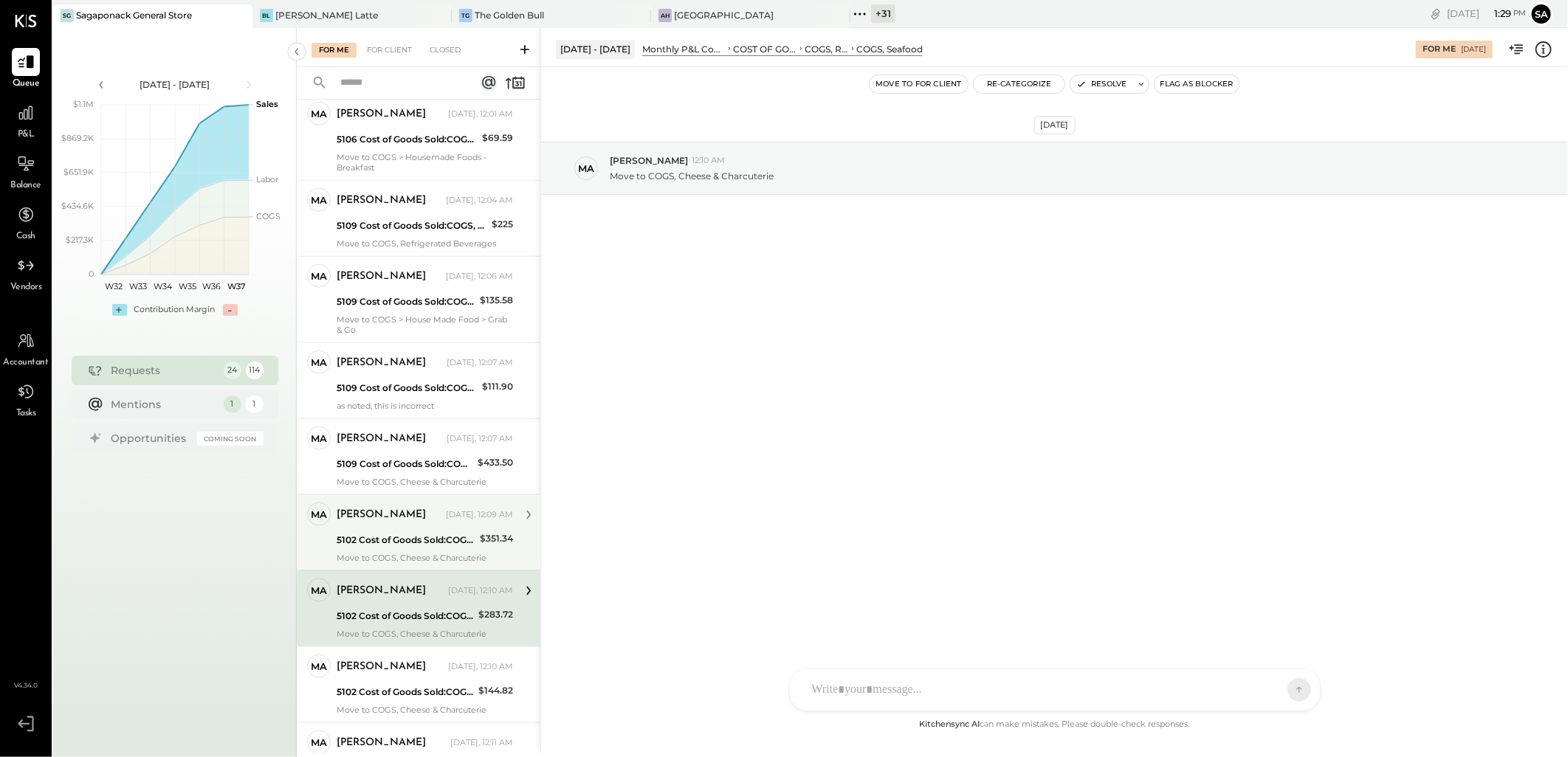
scroll to position [969, 0]
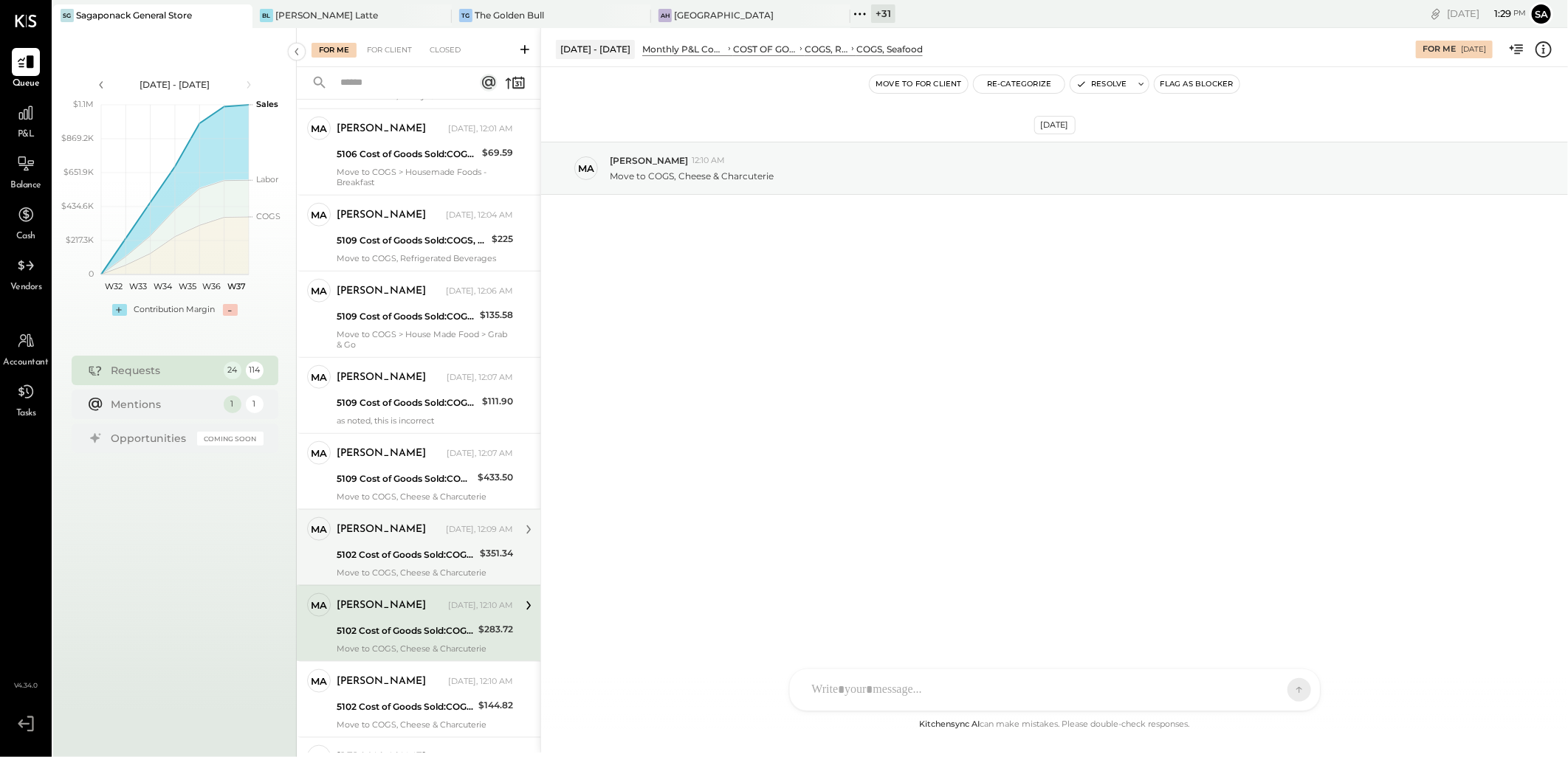
click at [390, 556] on div "5102 Cost of Goods Sold:COGS, Retail & Market:COGS, Cheese & Charcuterie" at bounding box center [406, 555] width 139 height 14
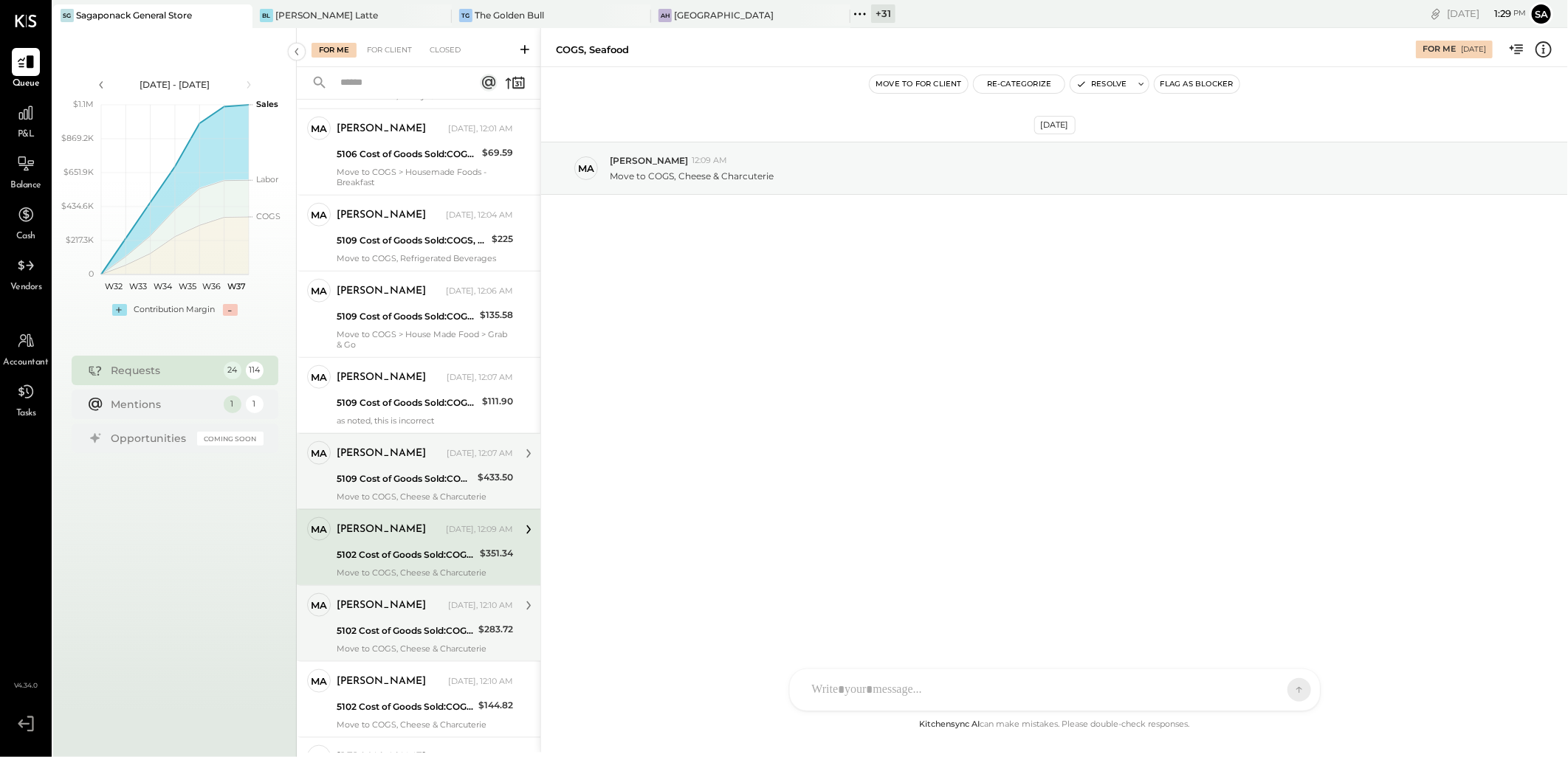
click at [386, 487] on div "[PERSON_NAME] [DATE], 12:07 AM 5109 Cost of Goods Sold:COGS, Retail & Market:CO…" at bounding box center [424, 472] width 177 height 61
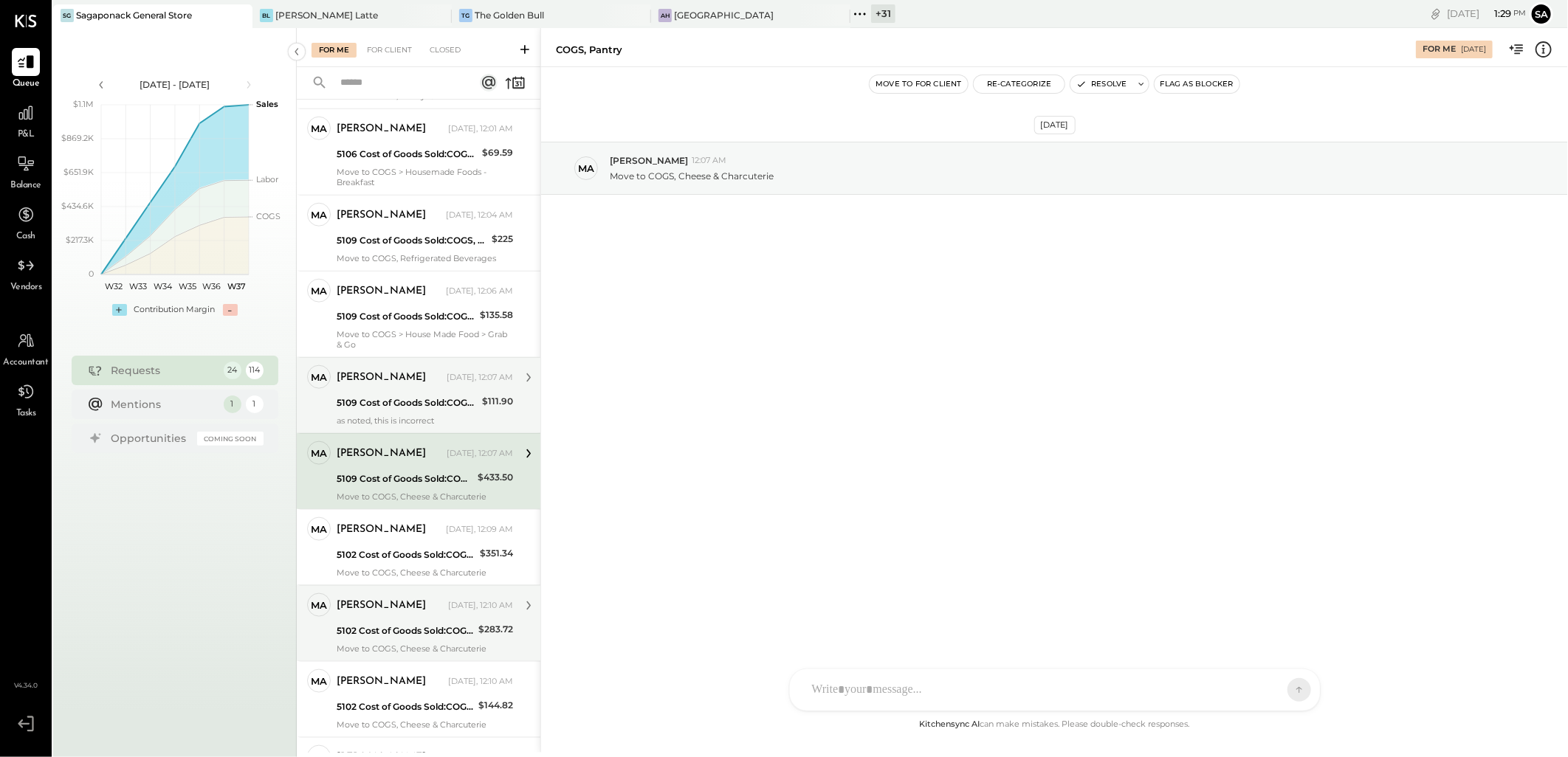
click at [392, 394] on div "5109 Cost of Goods Sold:COGS, Retail & Market:COGS, Pantry" at bounding box center [407, 402] width 141 height 18
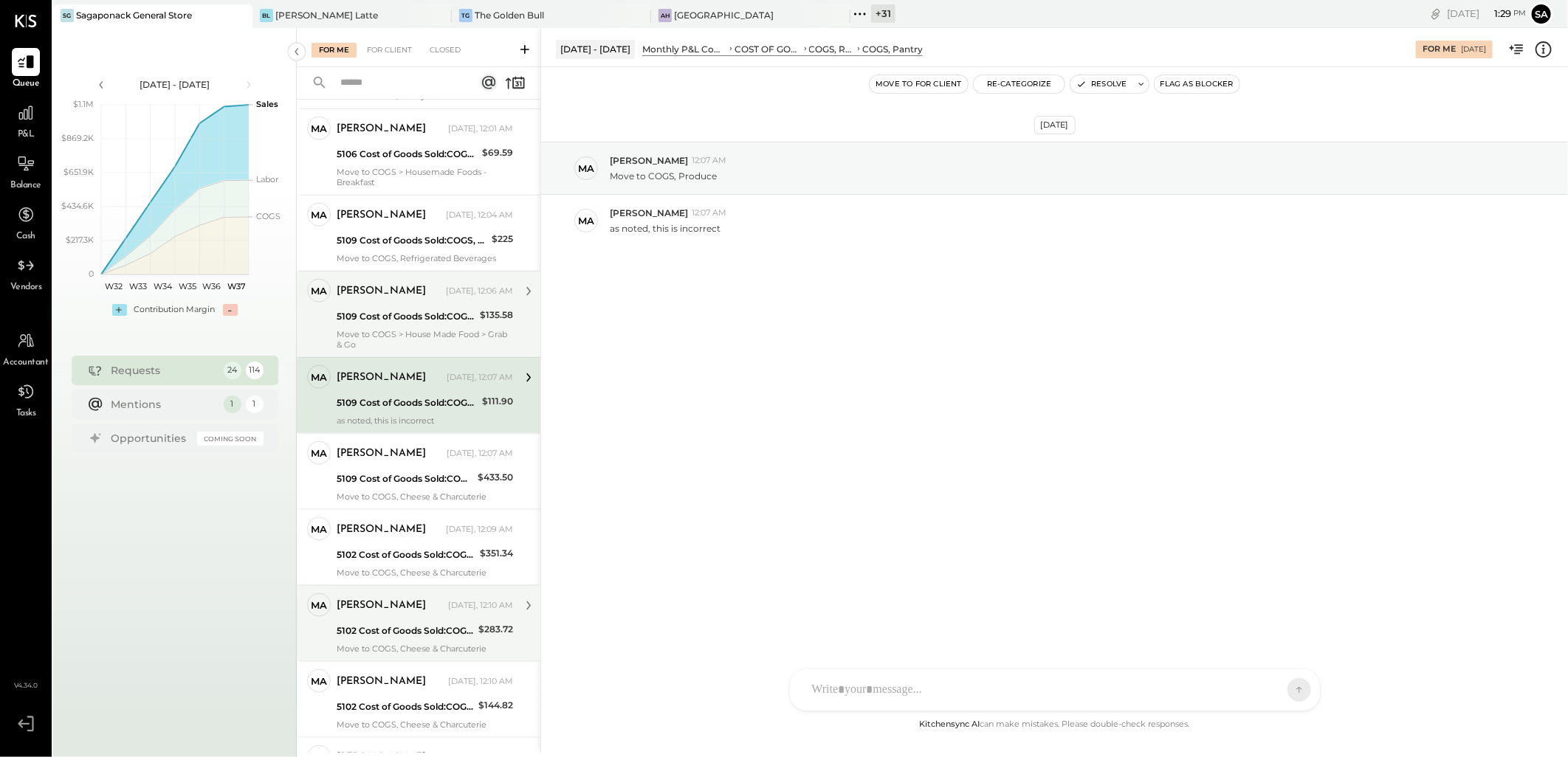
click at [345, 321] on div "5109 Cost of Goods Sold:COGS, Retail & Market:COGS, Pantry" at bounding box center [406, 316] width 139 height 14
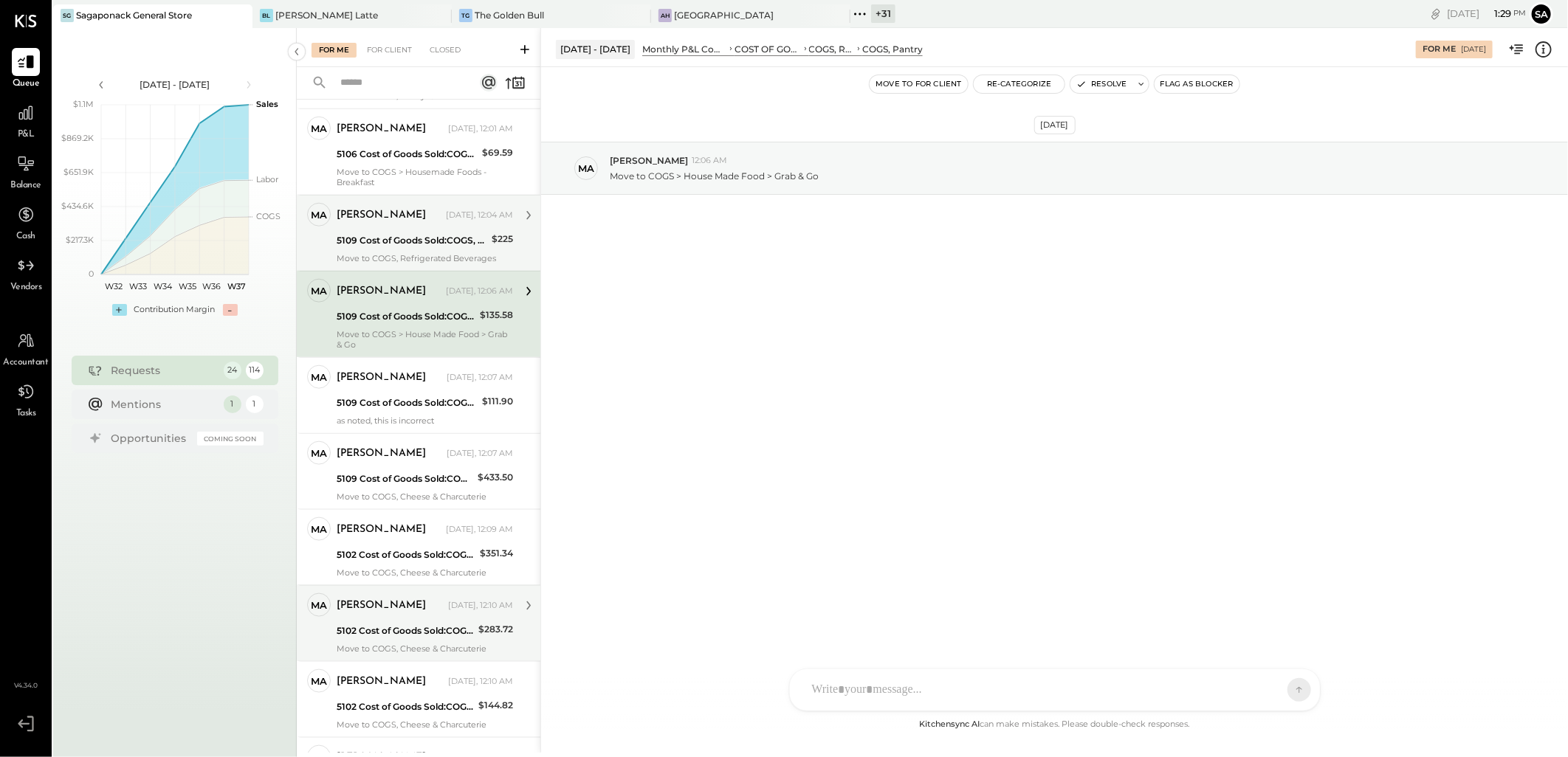
click at [383, 238] on div "5109 Cost of Goods Sold:COGS, Retail & Market:COGS, Pantry" at bounding box center [411, 240] width 150 height 14
